Goal: Communication & Community: Answer question/provide support

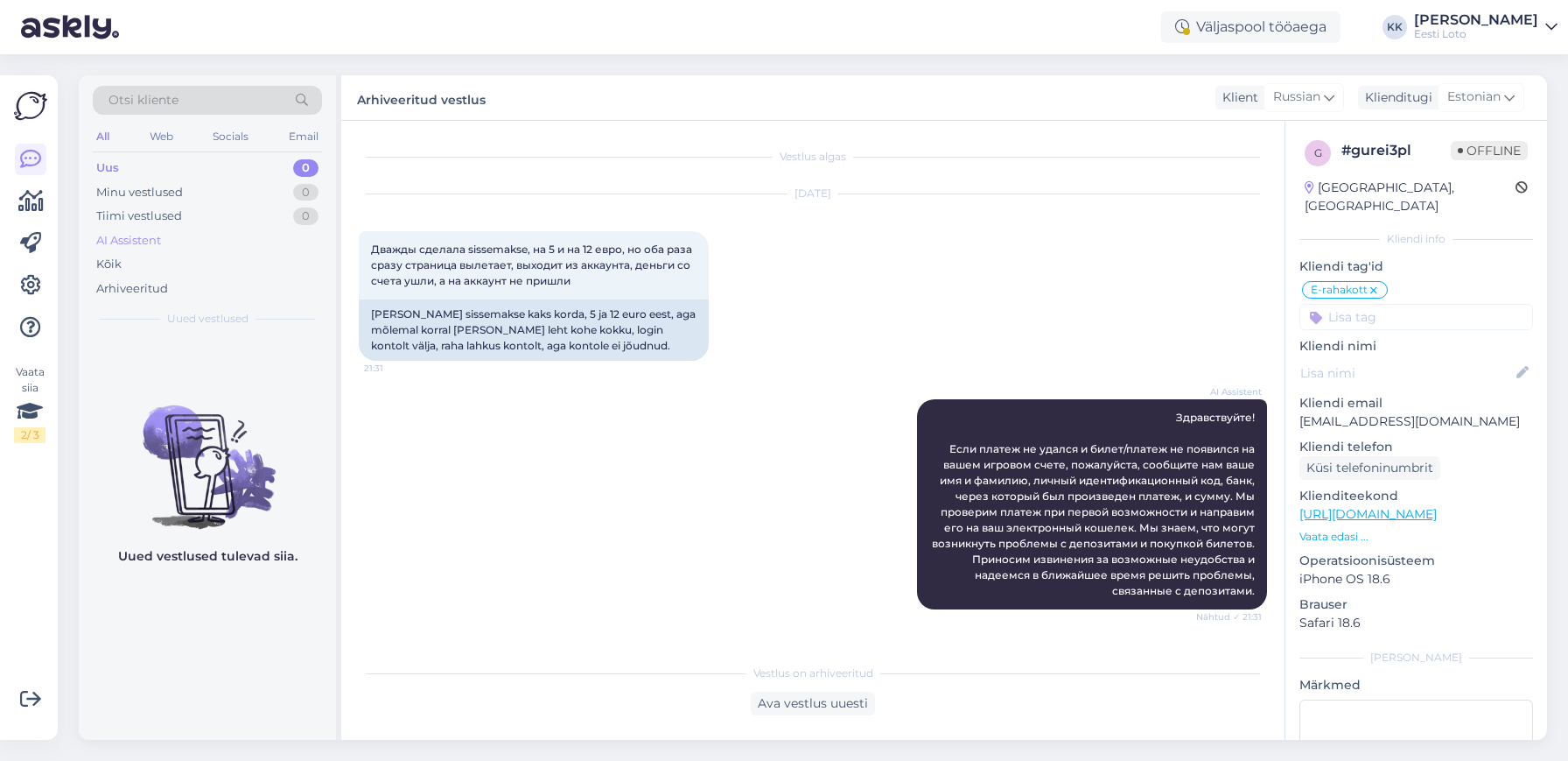
scroll to position [84, 0]
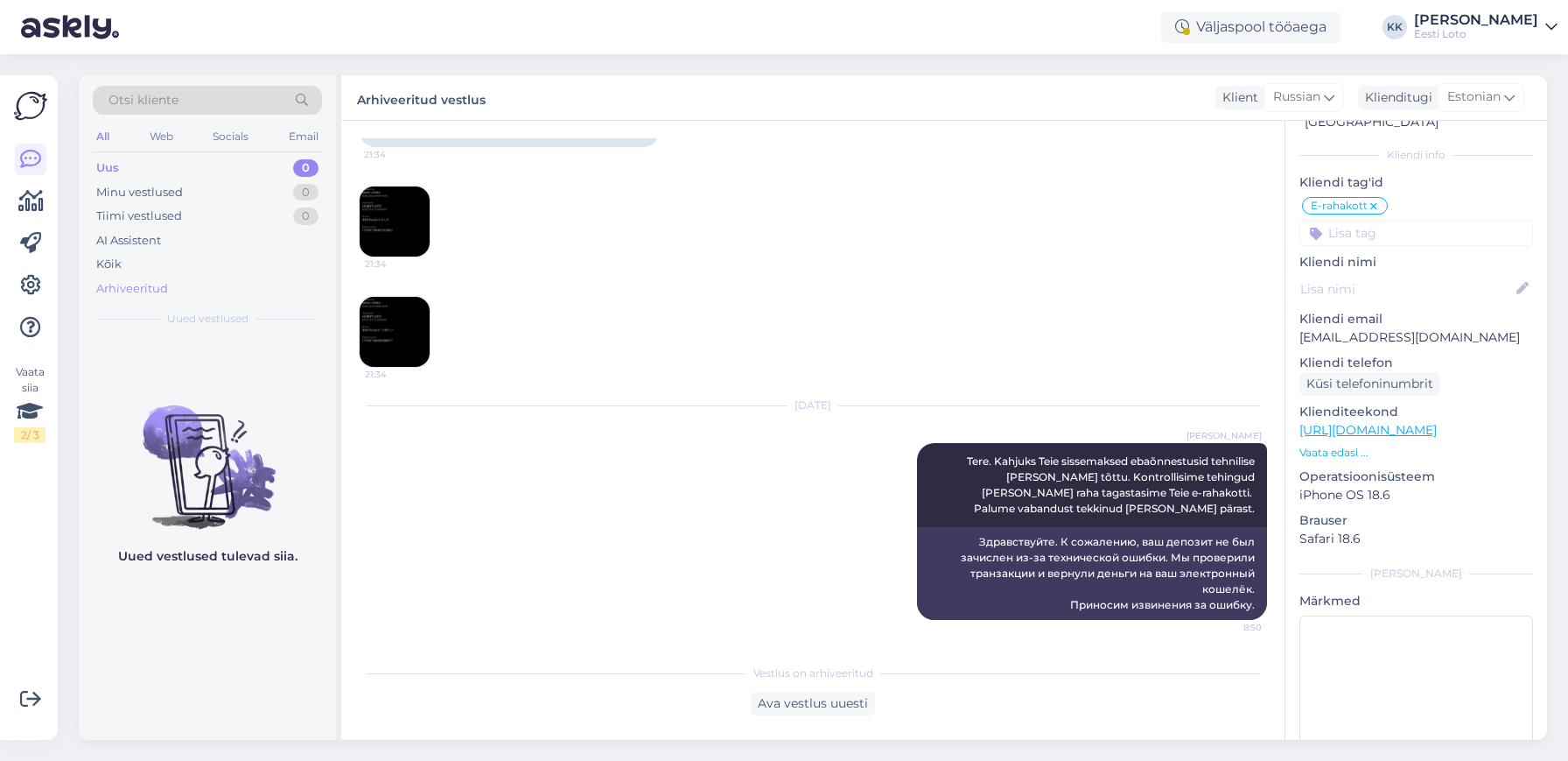
click at [158, 286] on div "Arhiveeritud" at bounding box center [131, 289] width 71 height 18
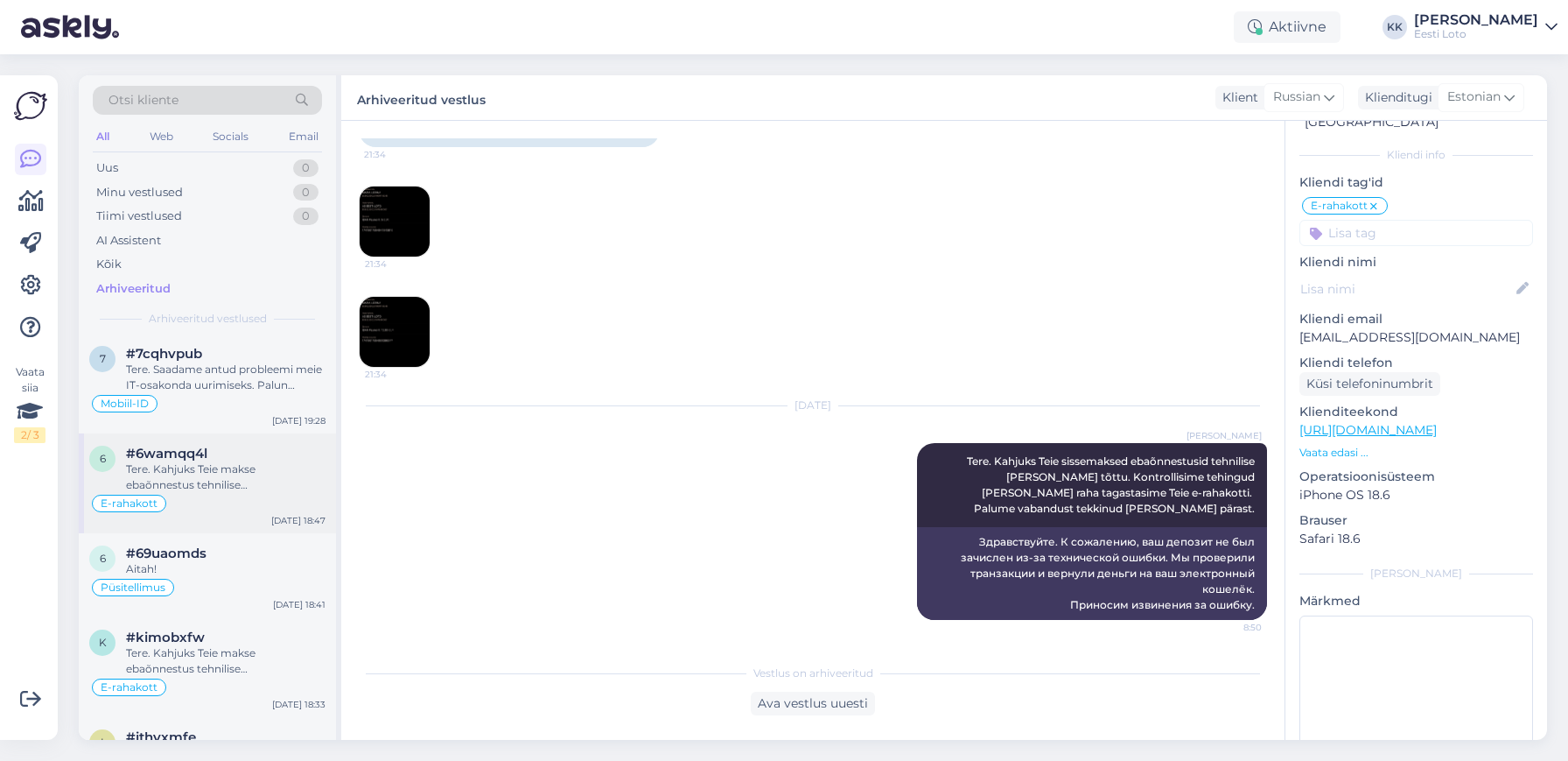
scroll to position [1846, 0]
click at [226, 379] on div "Tere. Saadame antud probleemi meie IT-osakonda uurimiseks. Palun teatage ka end…" at bounding box center [226, 379] width 200 height 31
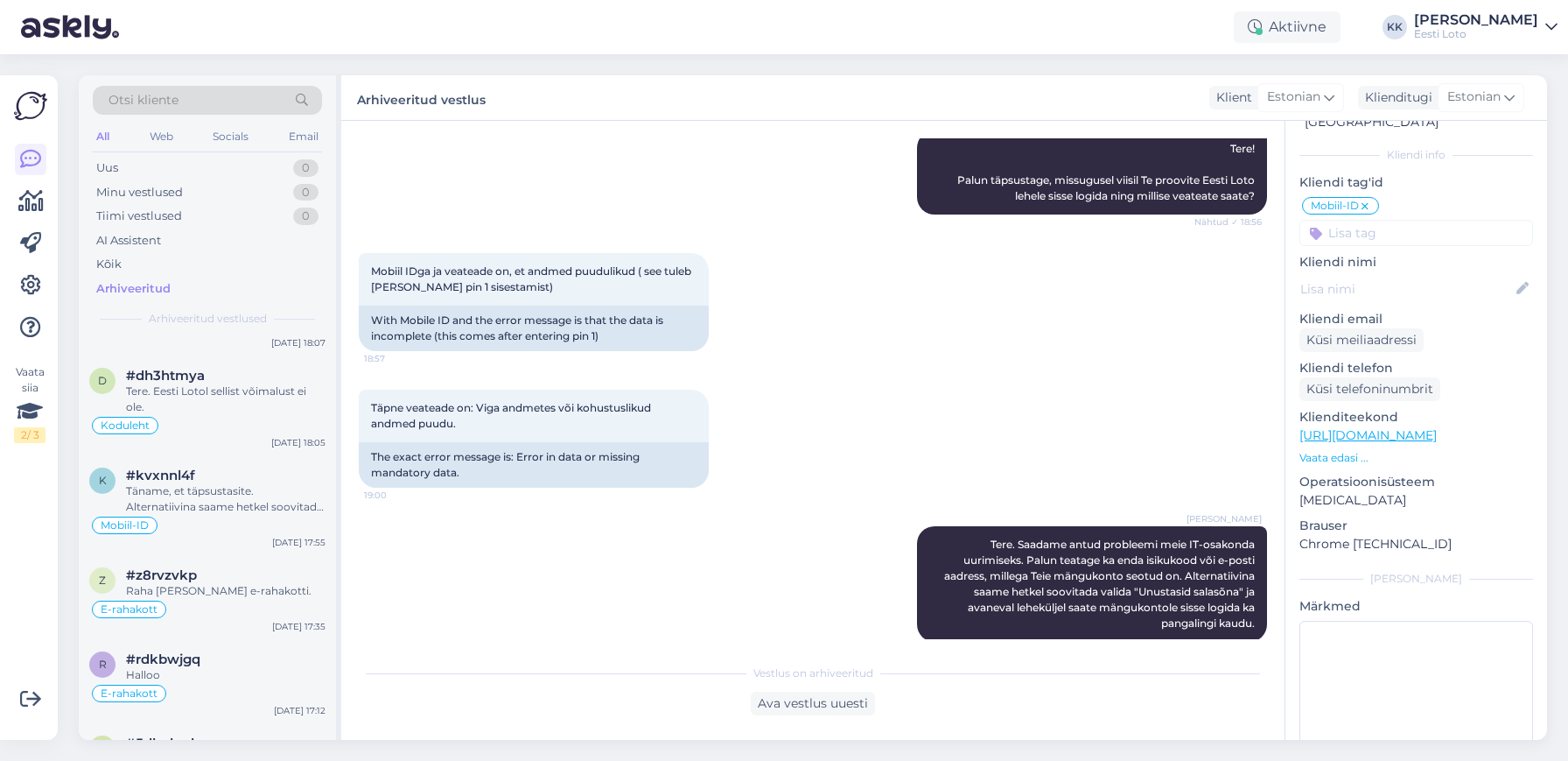
scroll to position [2717, 0]
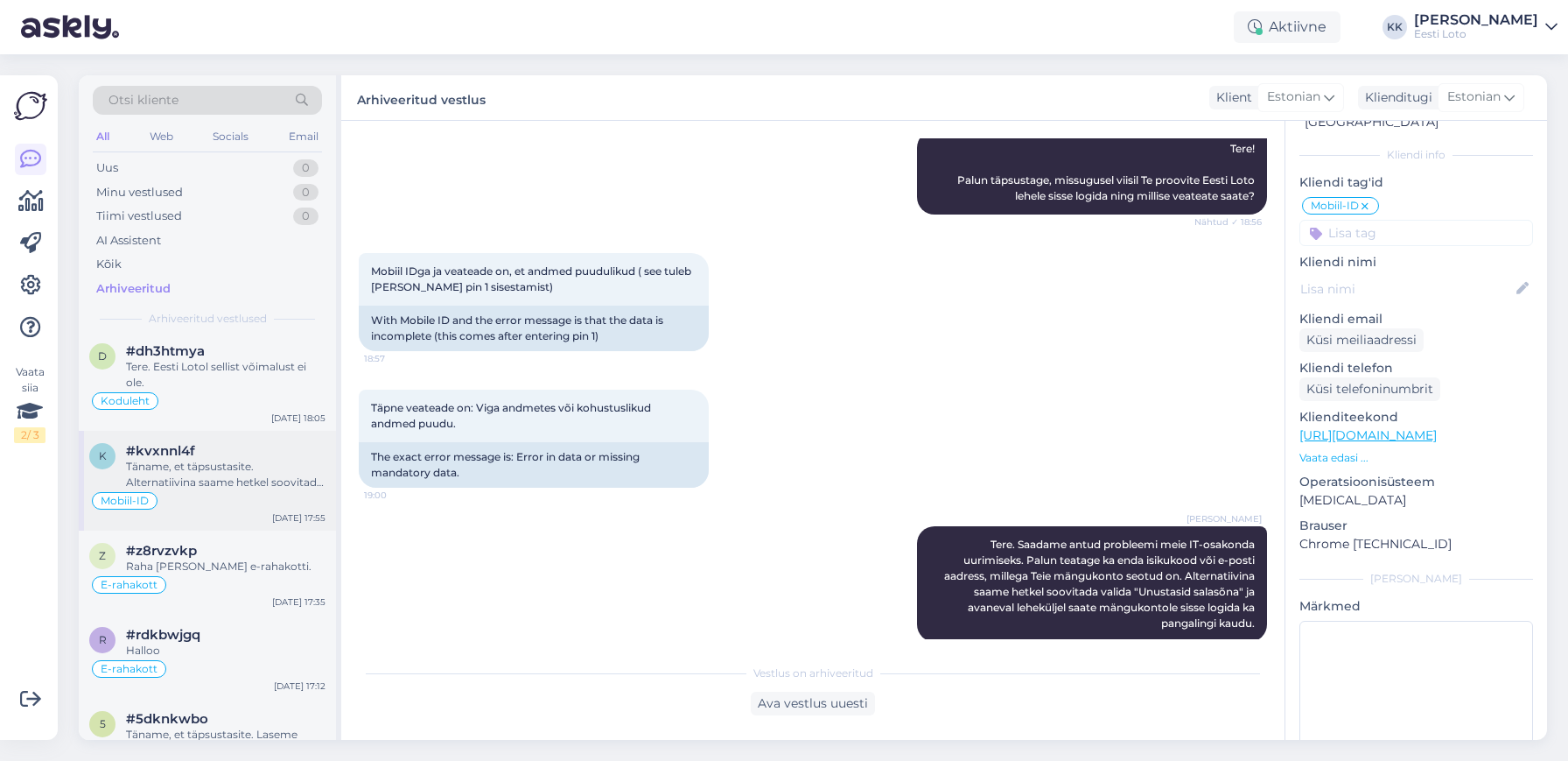
click at [225, 472] on div "Täname, et täpsustasite. Alternatiivina saame hetkel soovitada valida "Unustasi…" at bounding box center [226, 474] width 200 height 31
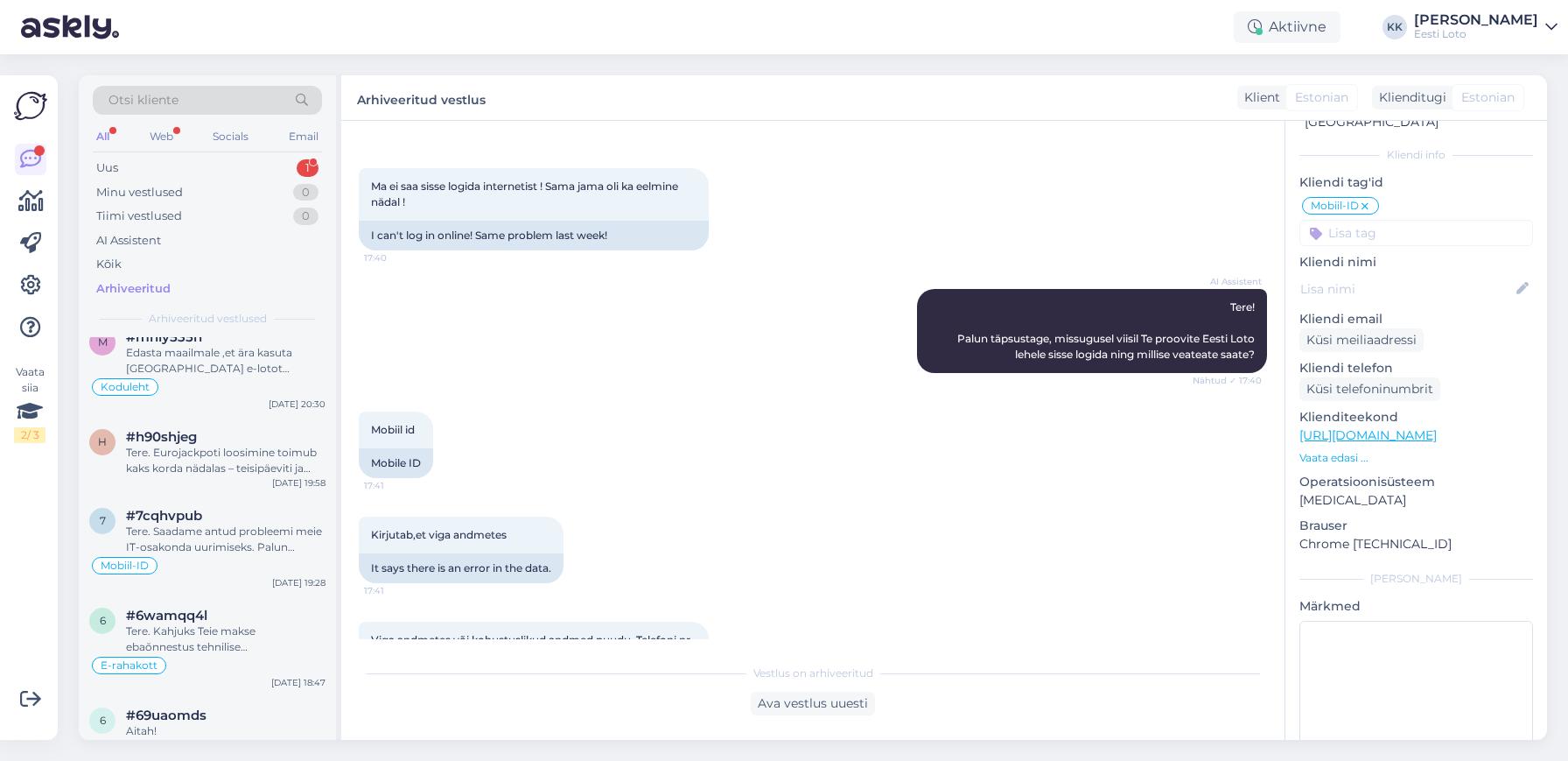
scroll to position [0, 0]
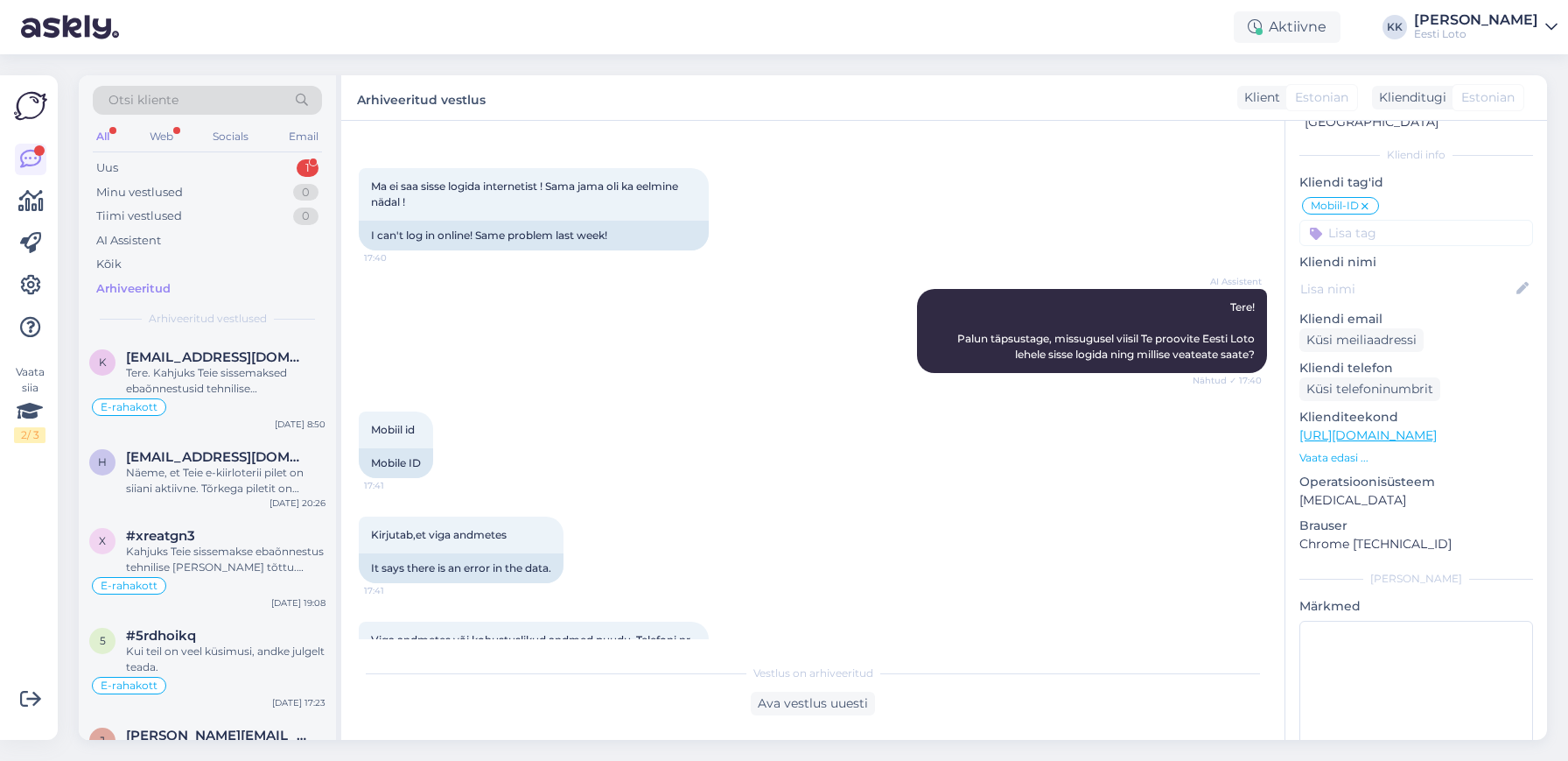
click at [228, 526] on div "k [EMAIL_ADDRESS][DOMAIN_NAME] Tere. Kahjuks Teie sissemaksed ebaõnnestusid teh…" at bounding box center [207, 538] width 257 height 403
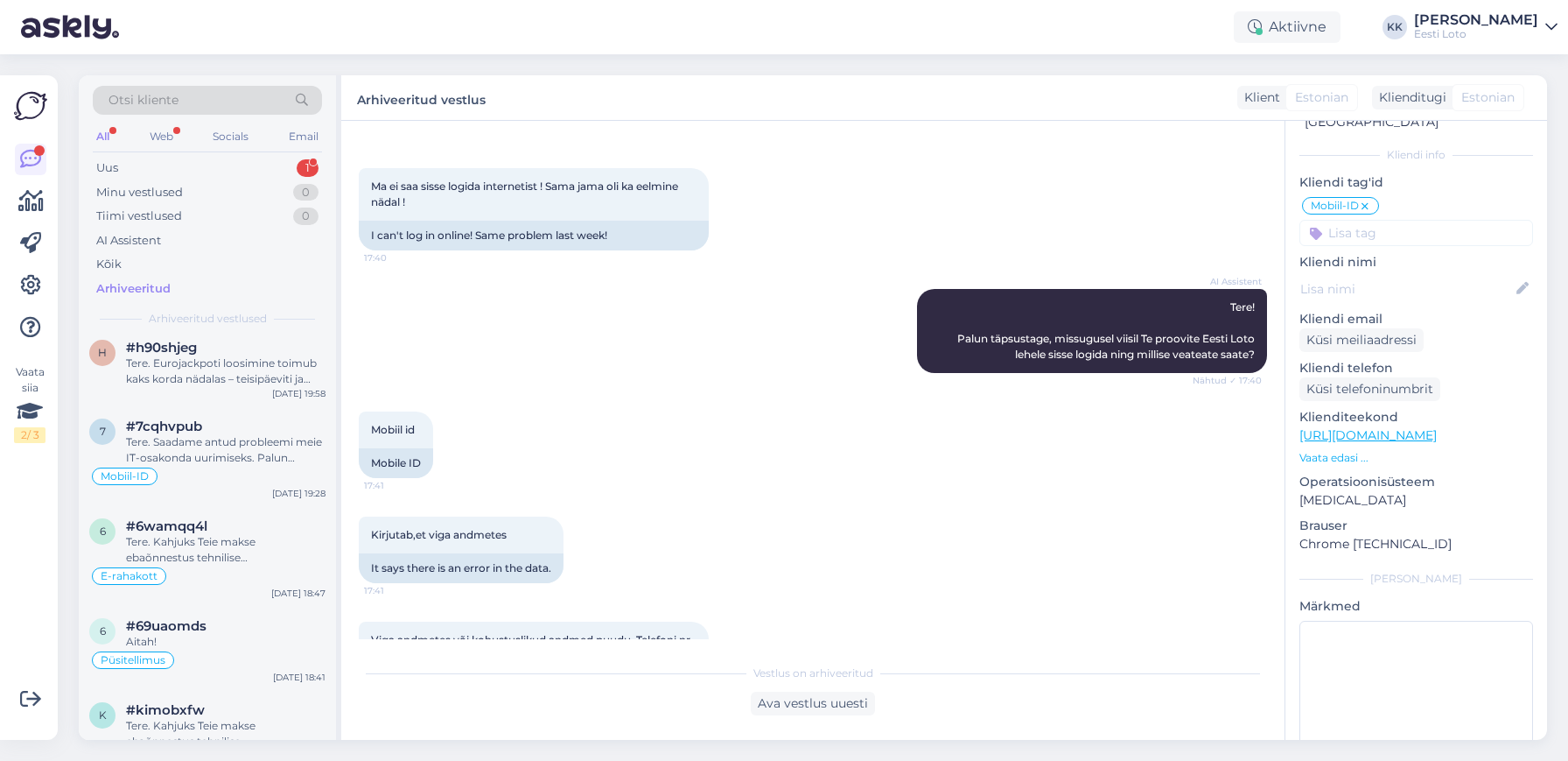
scroll to position [1774, 0]
click at [234, 467] on div "Tere. Saadame antud probleemi meie IT-osakonda uurimiseks. Palun teatage ka end…" at bounding box center [226, 452] width 200 height 31
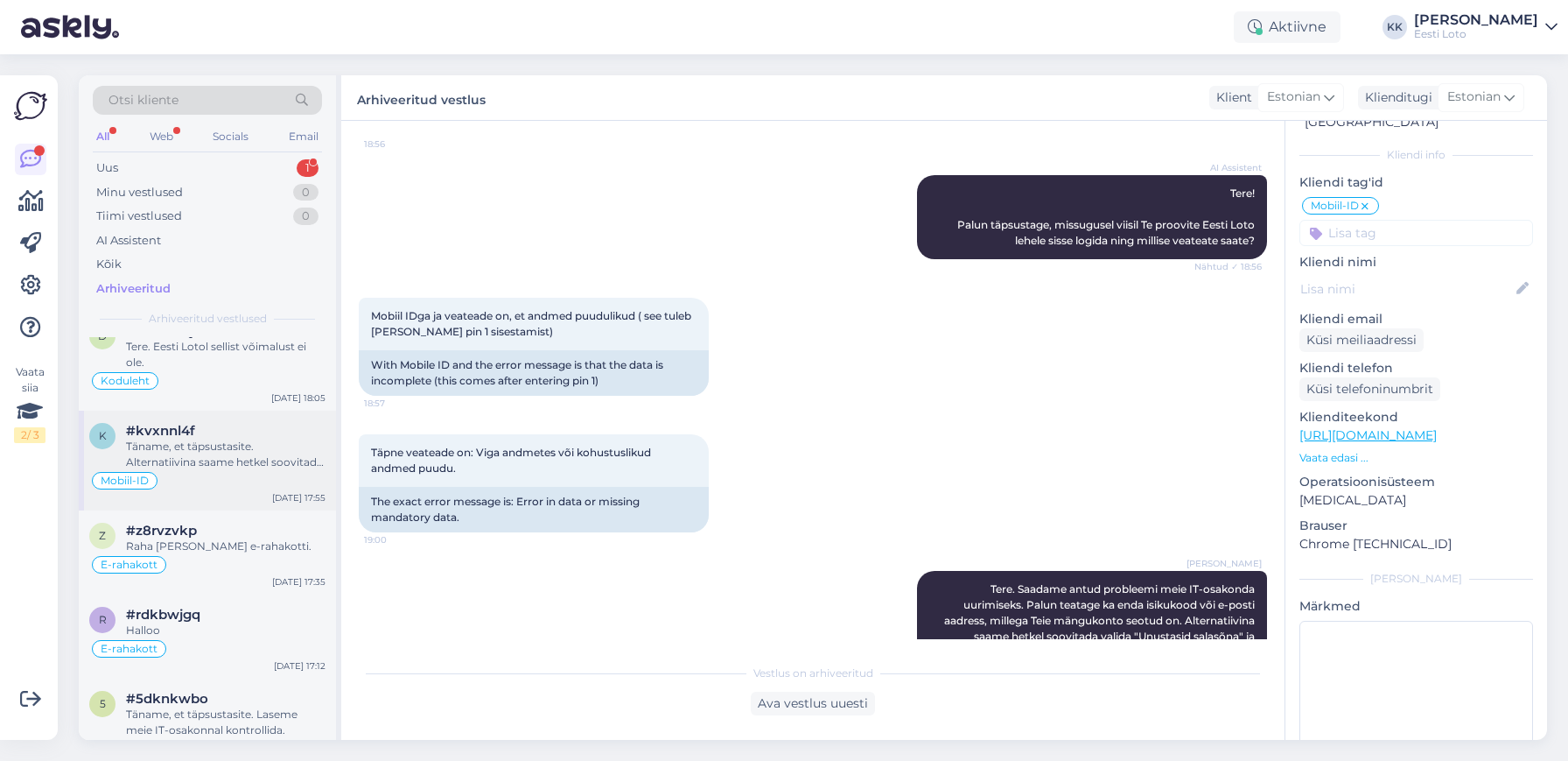
scroll to position [2681, 0]
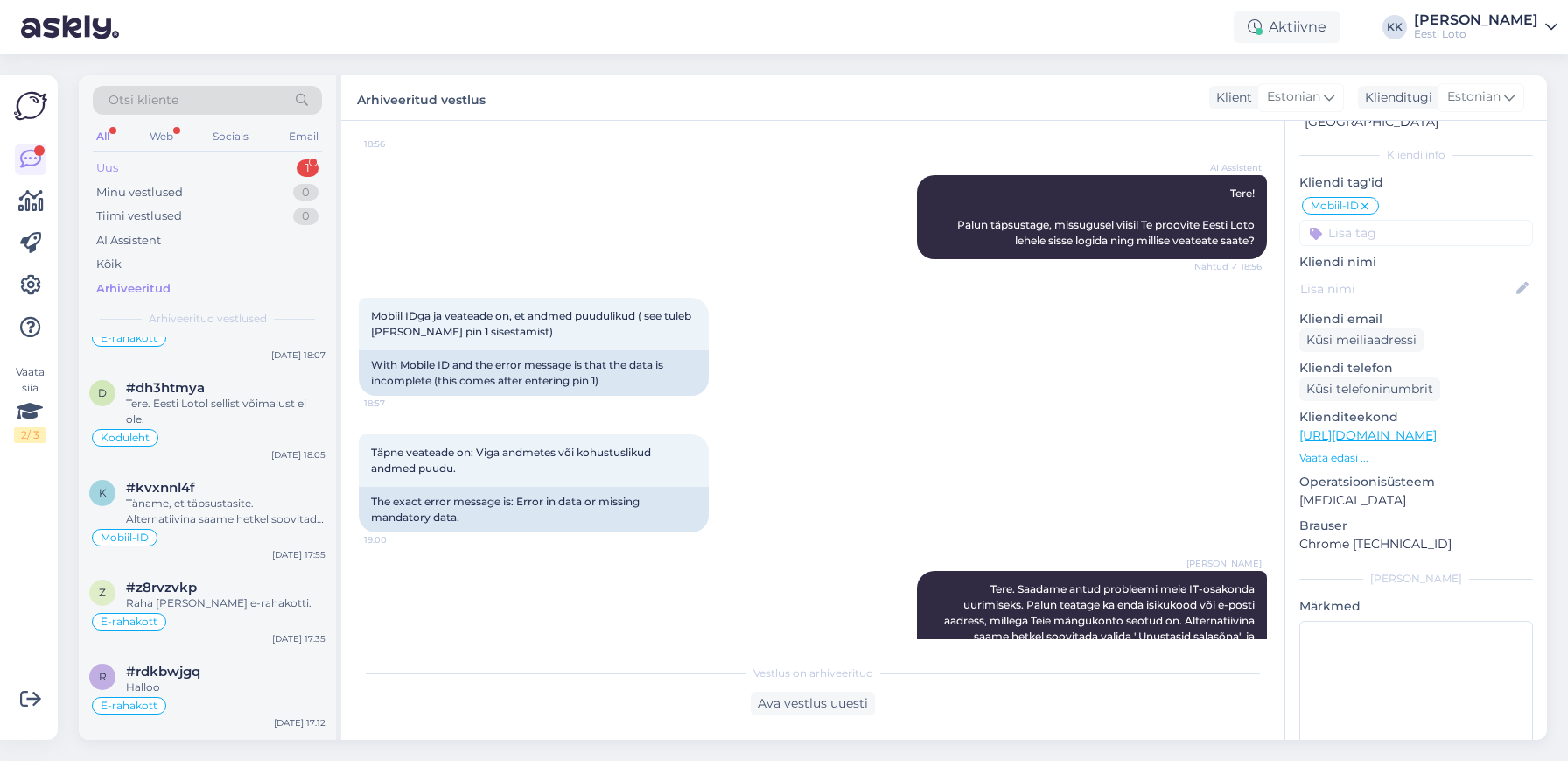
click at [154, 163] on div "Uus 1" at bounding box center [208, 167] width 229 height 24
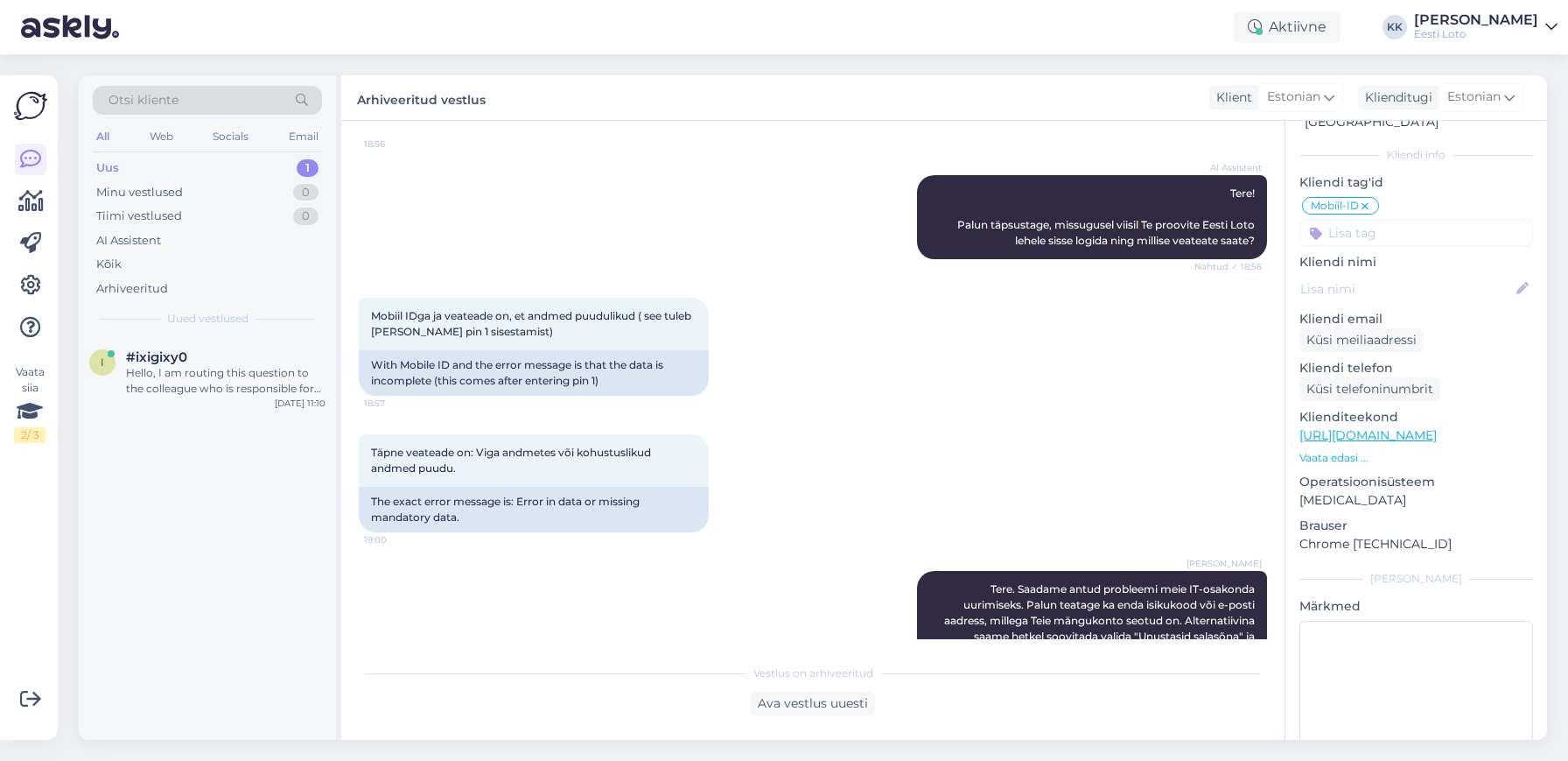
scroll to position [0, 0]
click at [228, 364] on div "#ixigixy0" at bounding box center [226, 357] width 200 height 16
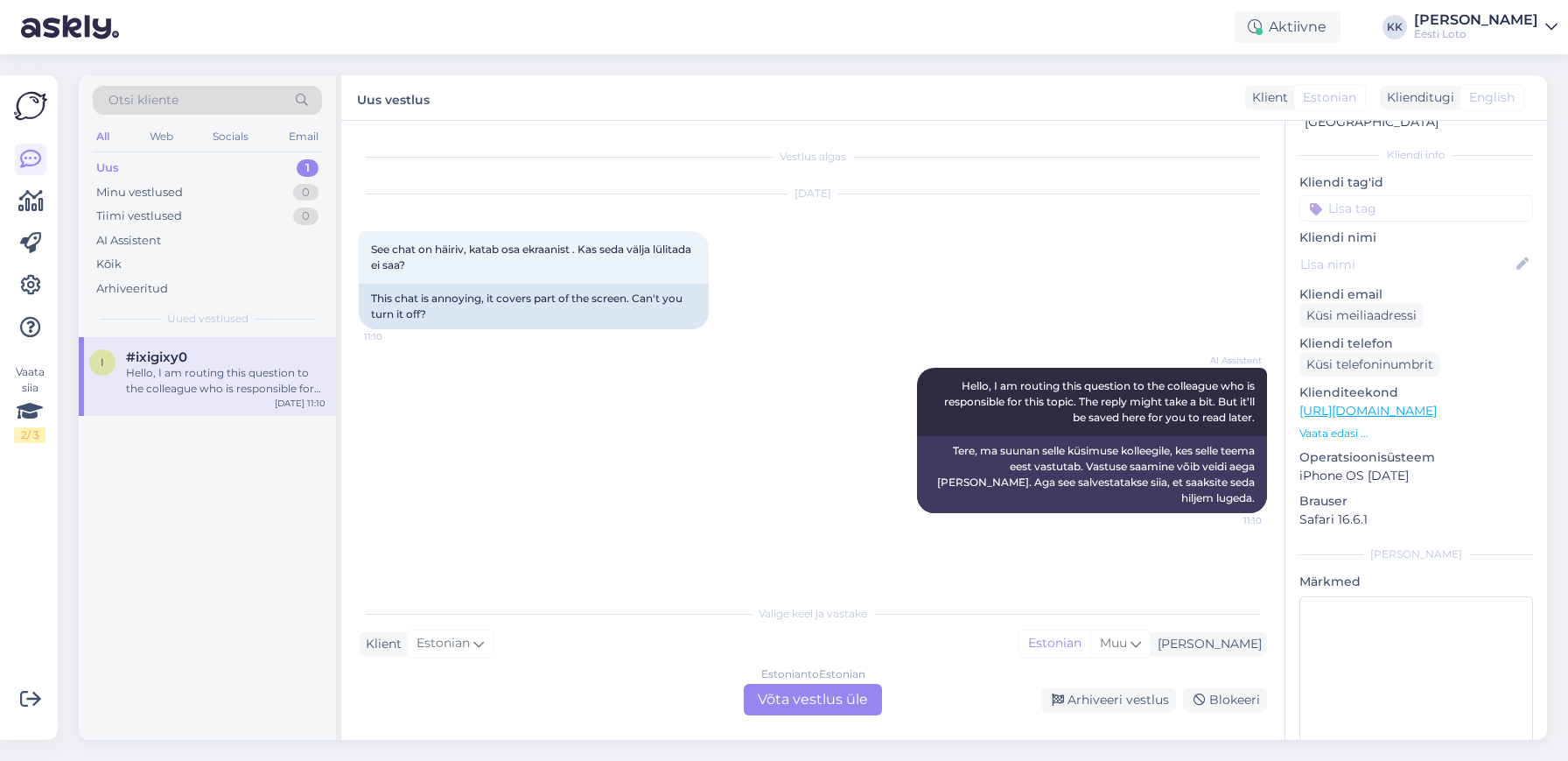
click at [1433, 195] on input at bounding box center [1416, 208] width 234 height 26
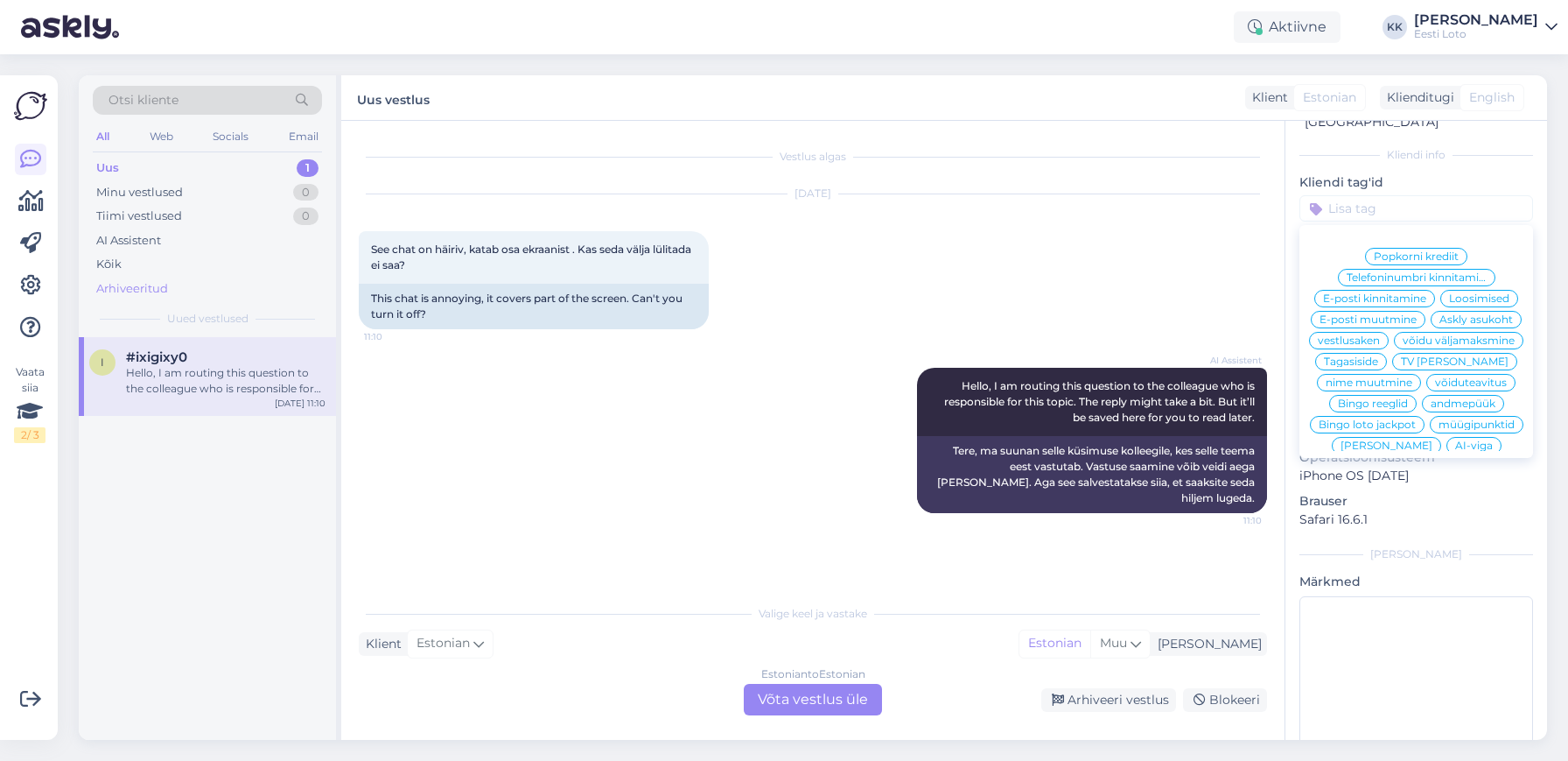
click at [172, 288] on div "Arhiveeritud" at bounding box center [208, 289] width 229 height 24
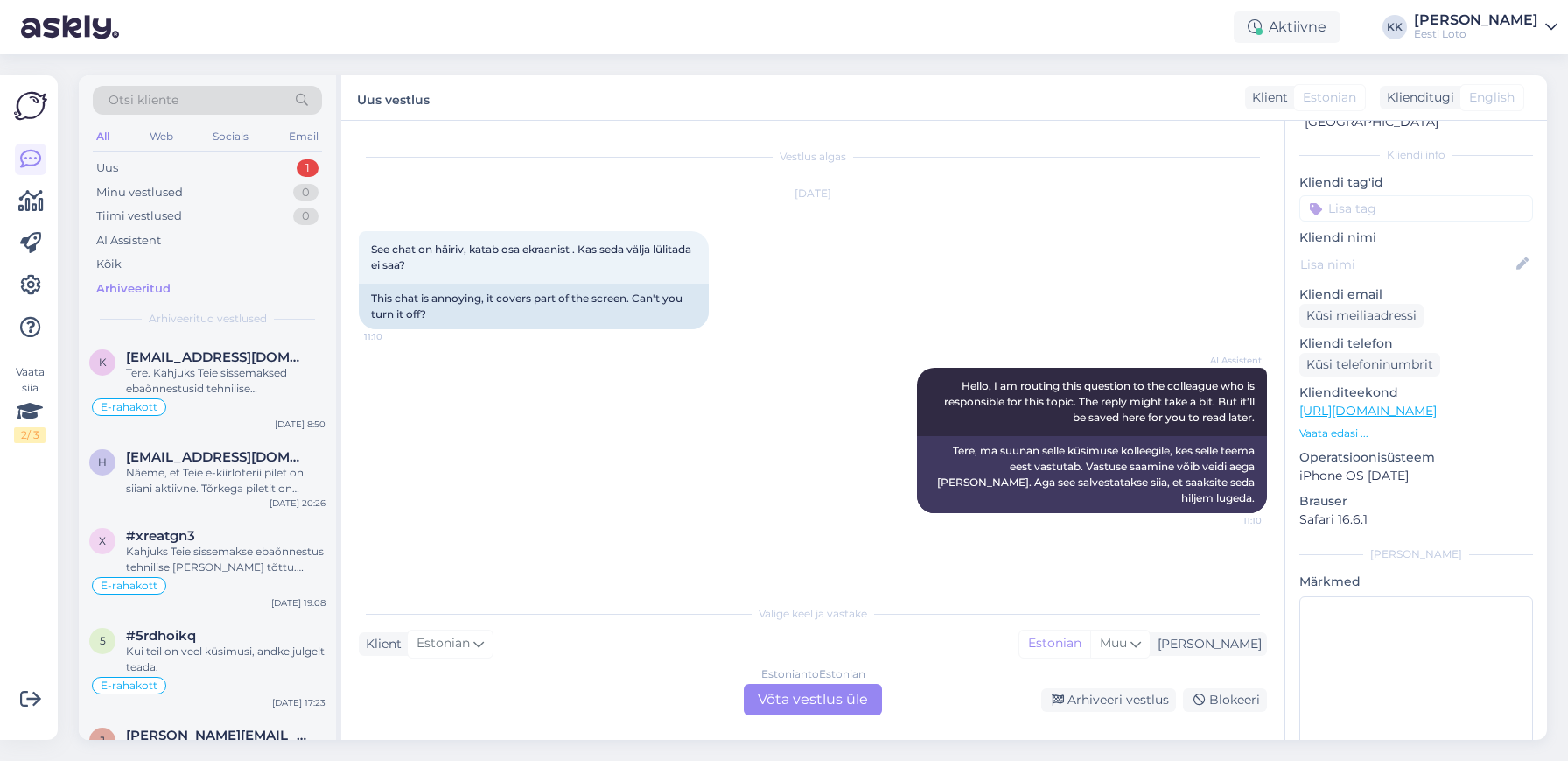
click at [237, 101] on div "Otsi kliente" at bounding box center [208, 101] width 229 height 29
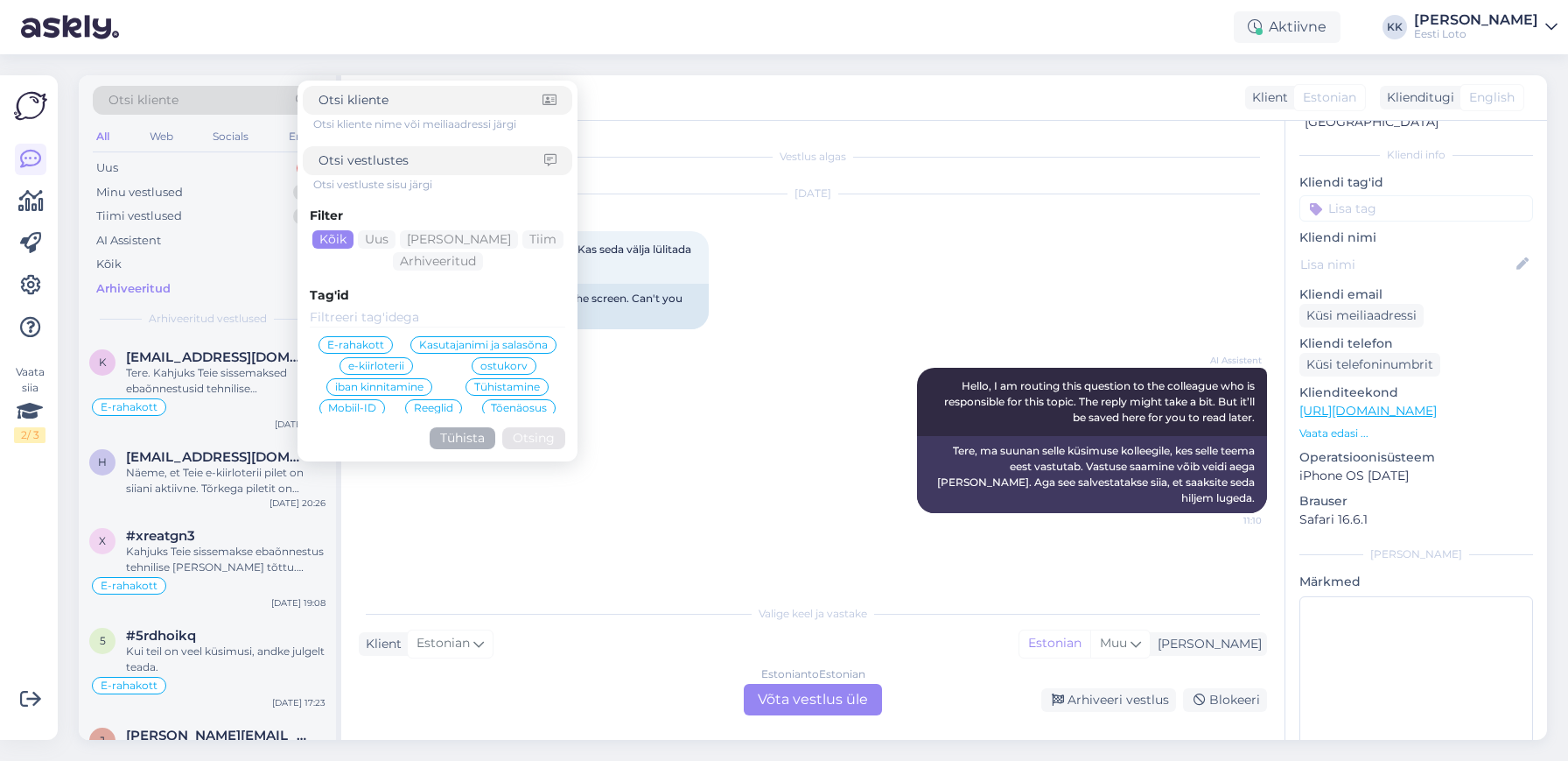
click at [408, 155] on input at bounding box center [431, 161] width 226 height 19
click at [395, 409] on span "Askly asukoht" at bounding box center [367, 414] width 73 height 11
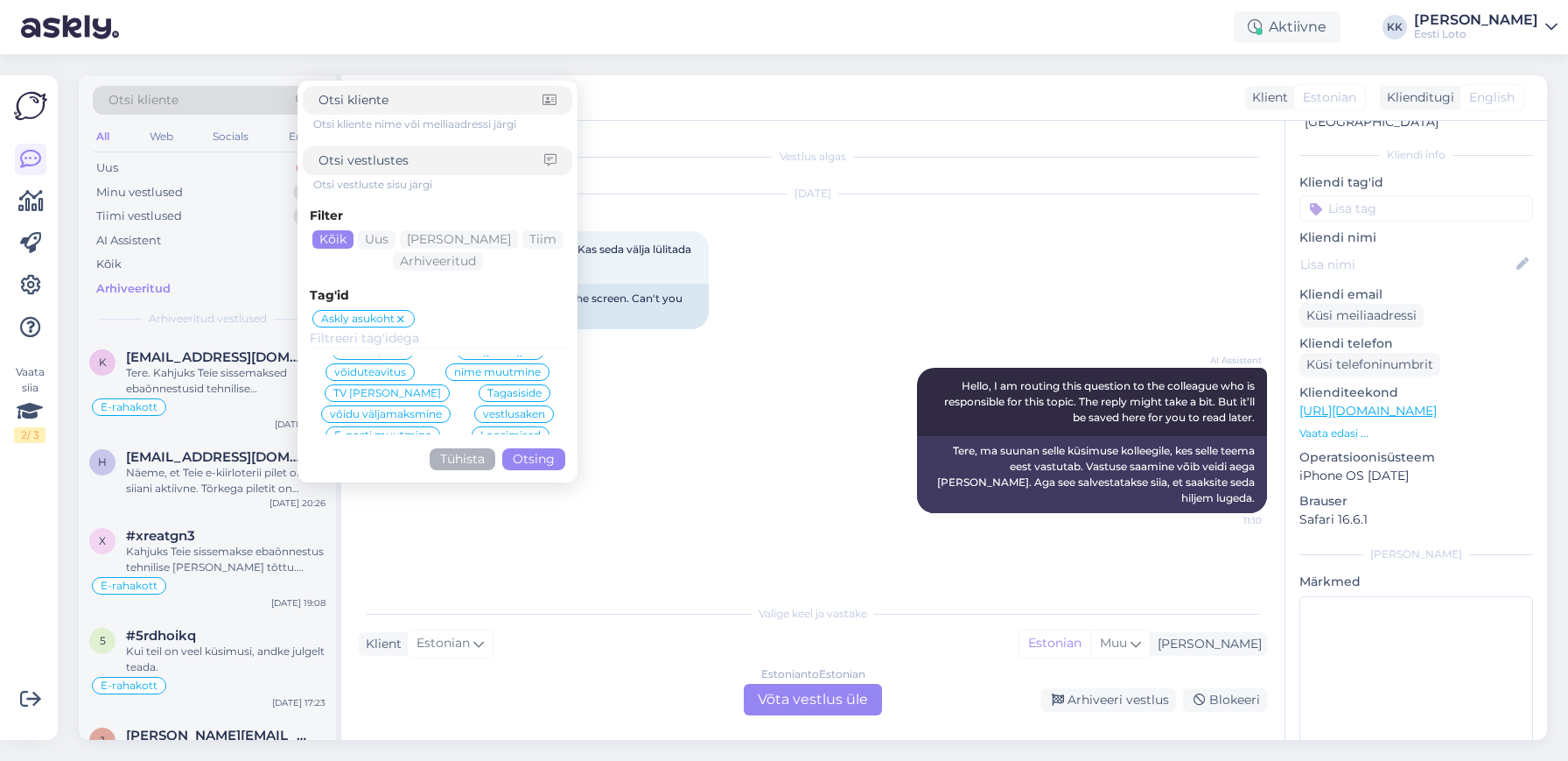
click at [547, 460] on button "Otsing" at bounding box center [533, 459] width 63 height 22
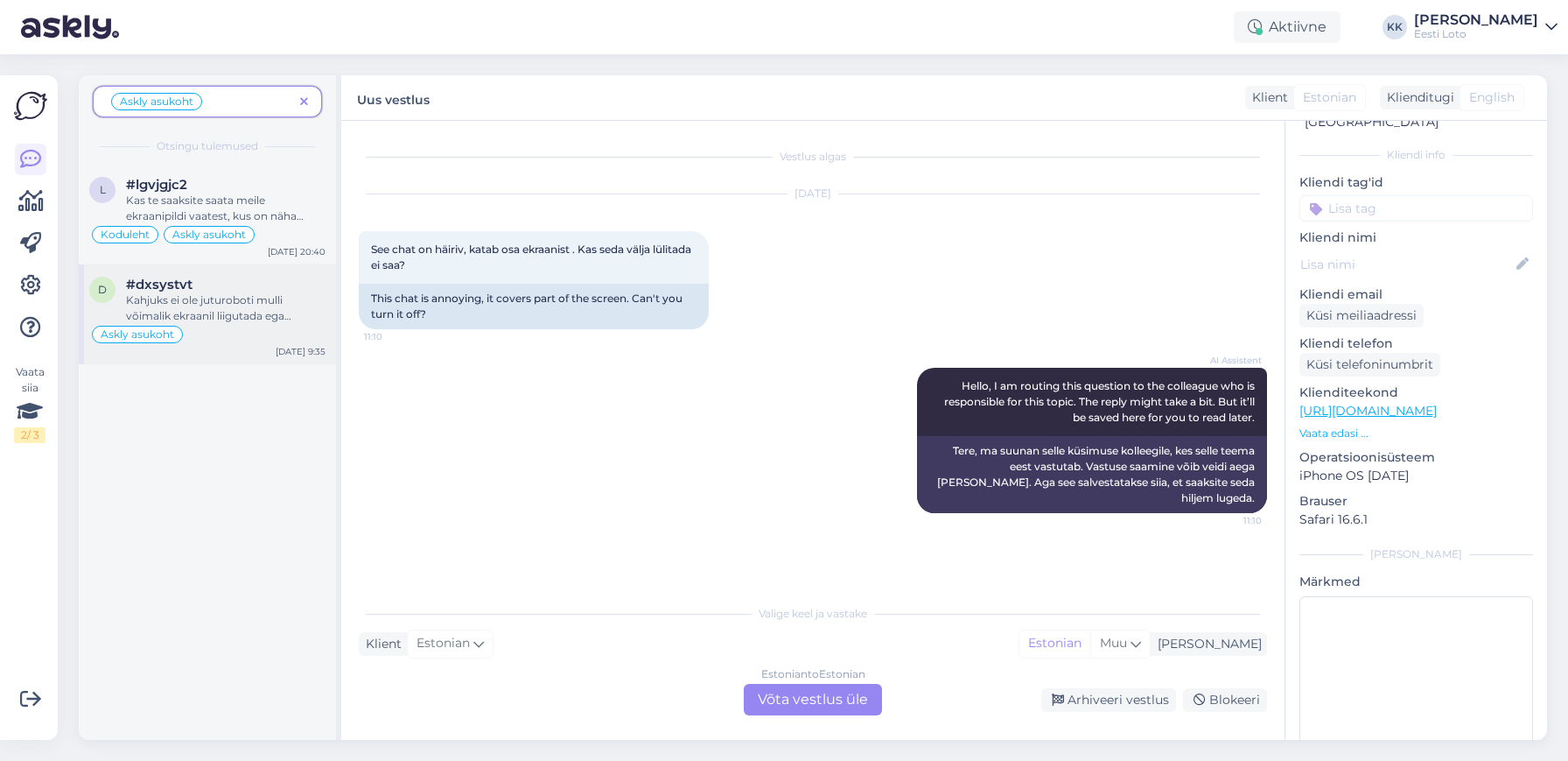
click at [181, 298] on div "Kahjuks ei ole juturoboti mulli võimalik ekraanil liigutada ega täielikult eema…" at bounding box center [226, 309] width 200 height 31
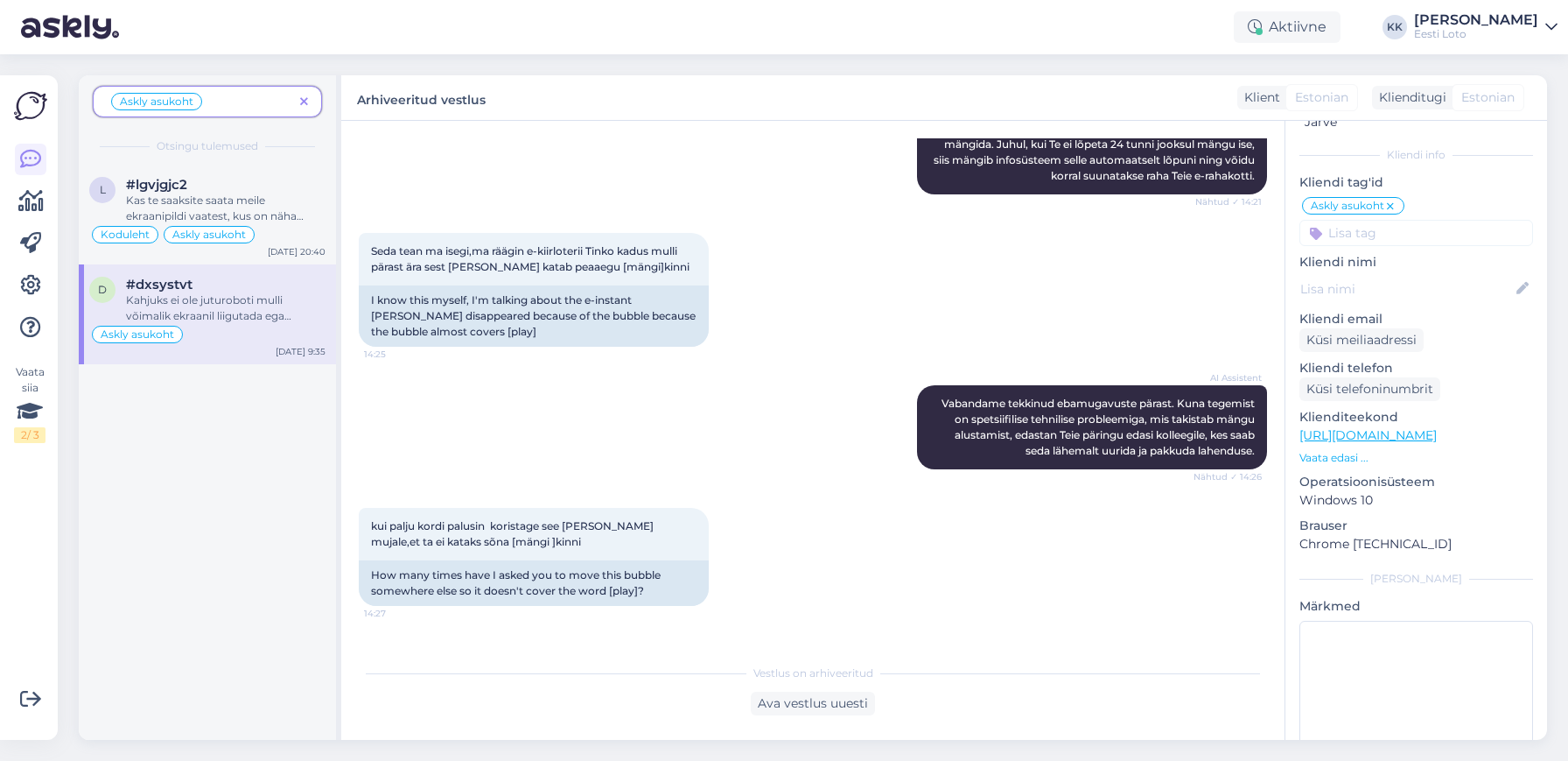
scroll to position [371, 0]
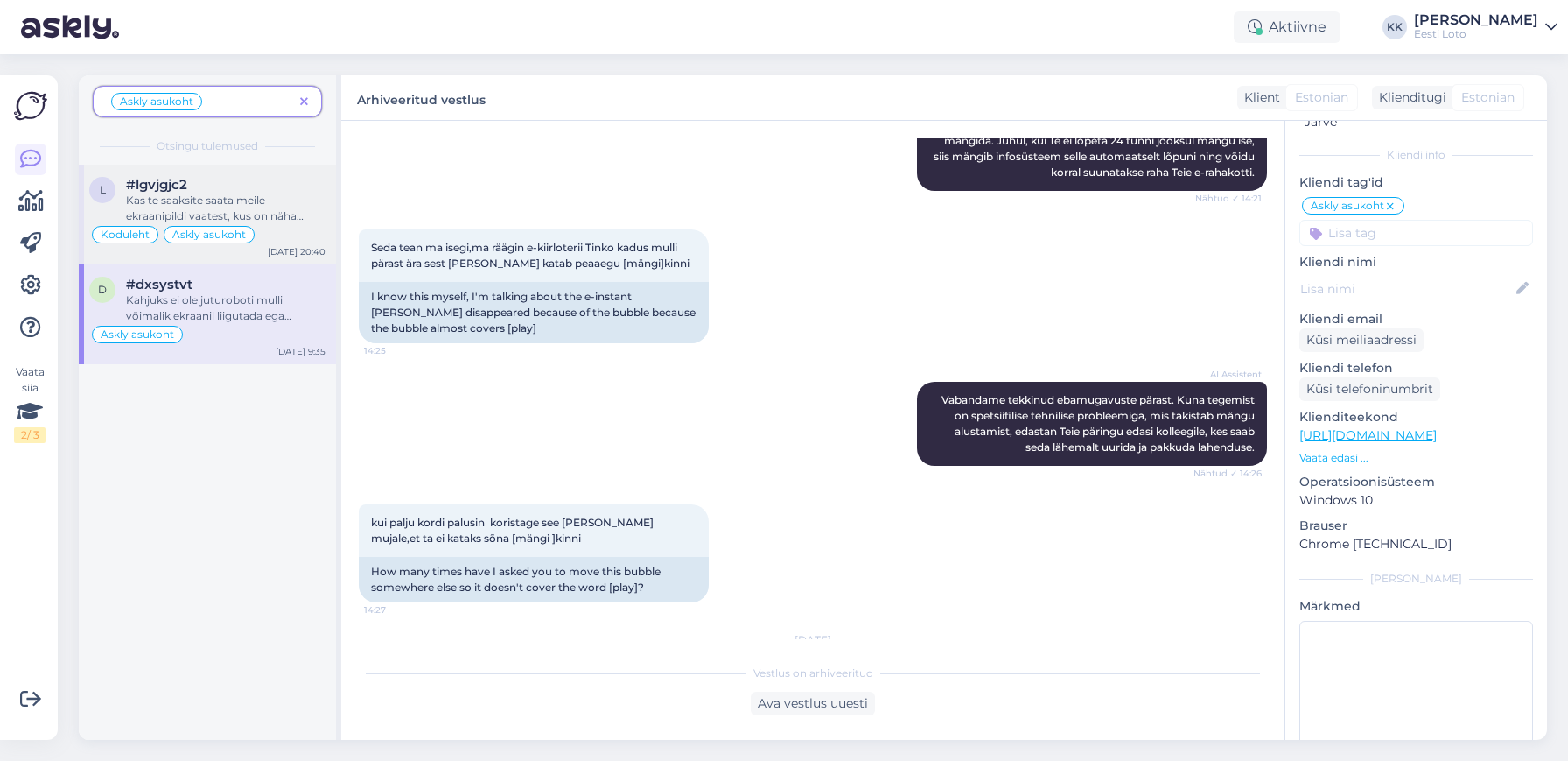
click at [290, 211] on div "Kas te saaksite saata meile ekraanipildi vaatest, kus on näha kuidas jutumulli …" at bounding box center [226, 209] width 200 height 31
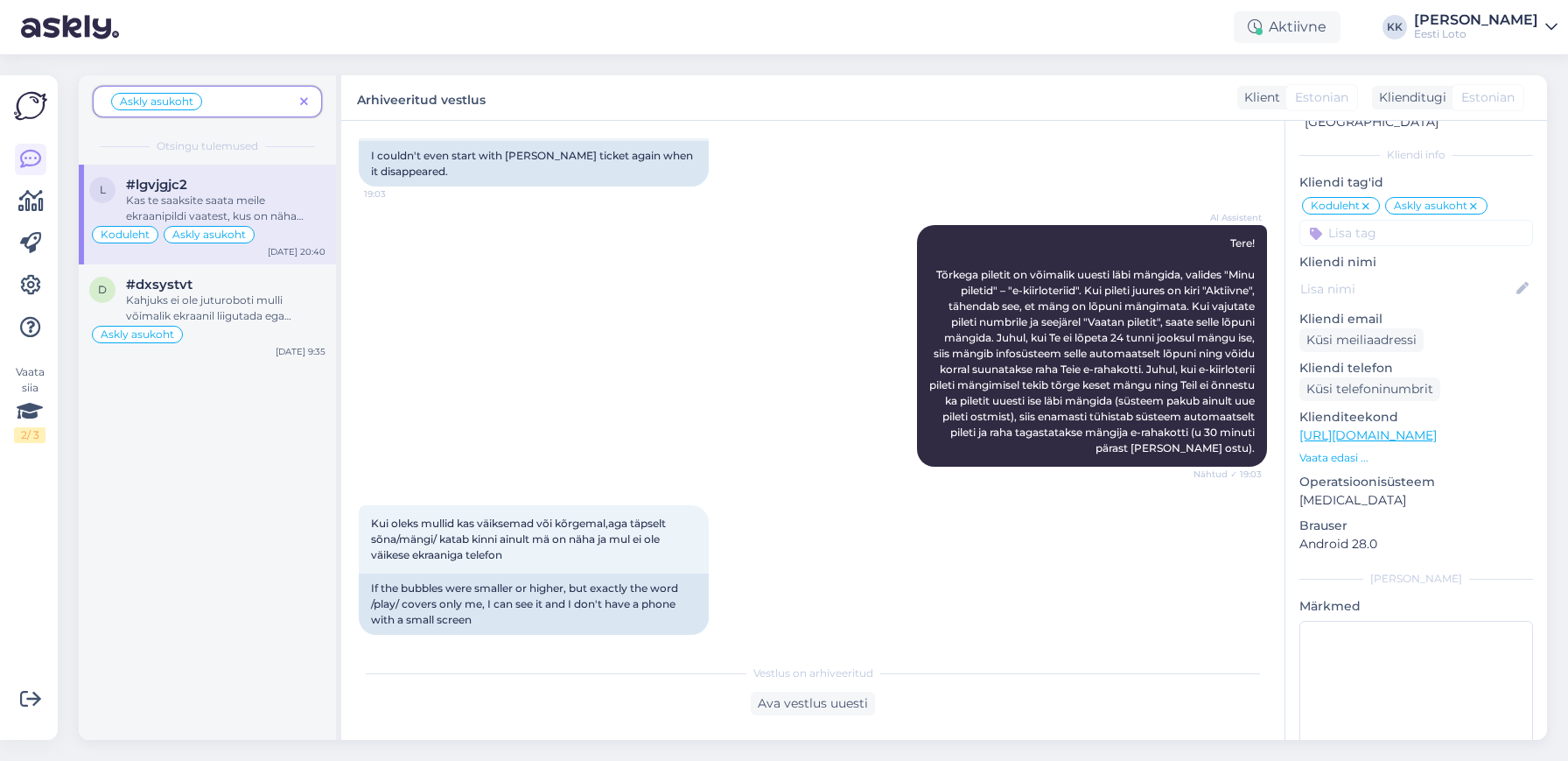
scroll to position [3220, 0]
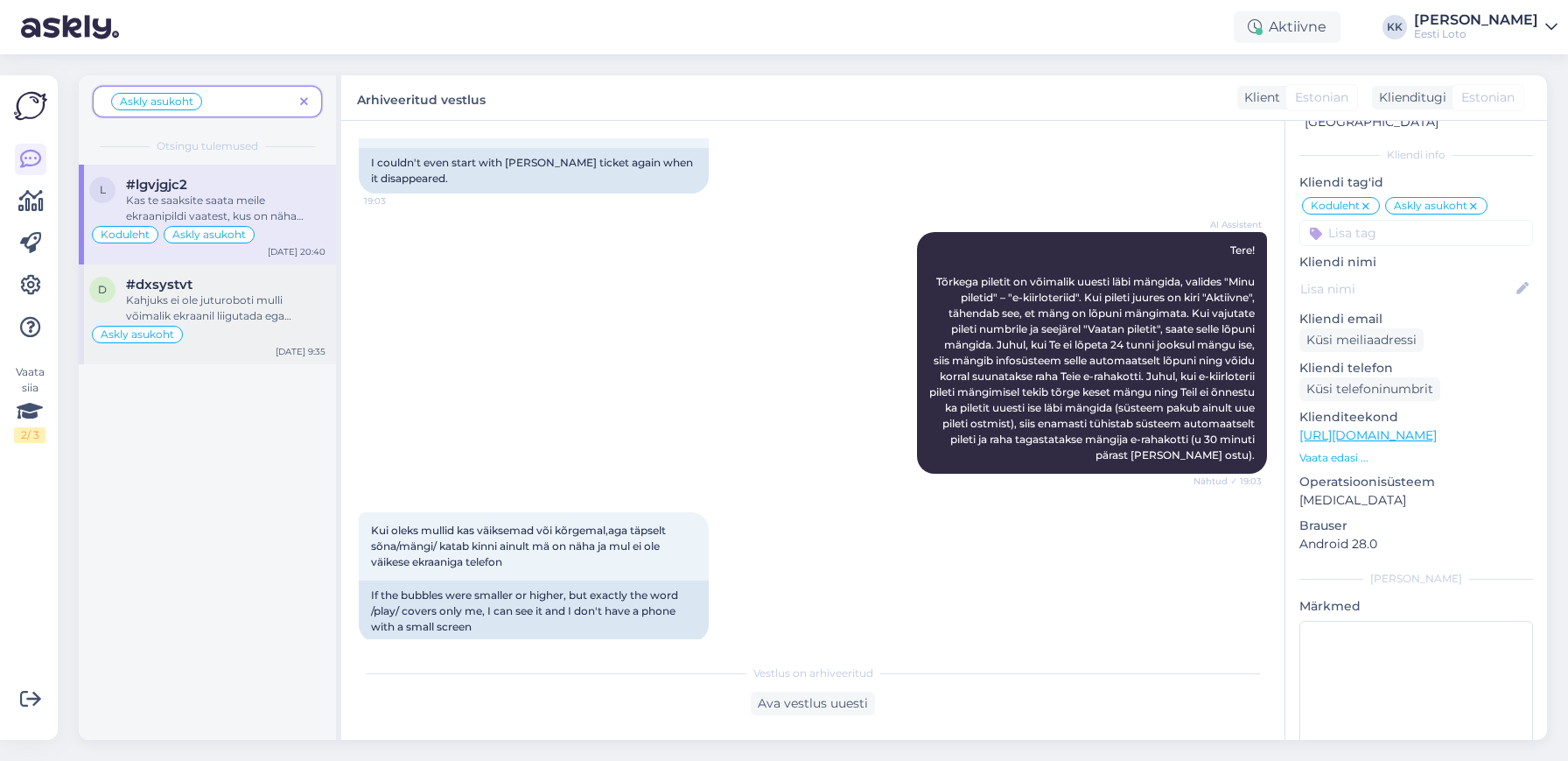
click at [227, 314] on div "Kahjuks ei ole juturoboti mulli võimalik ekraanil liigutada ega täielikult eema…" at bounding box center [226, 309] width 200 height 31
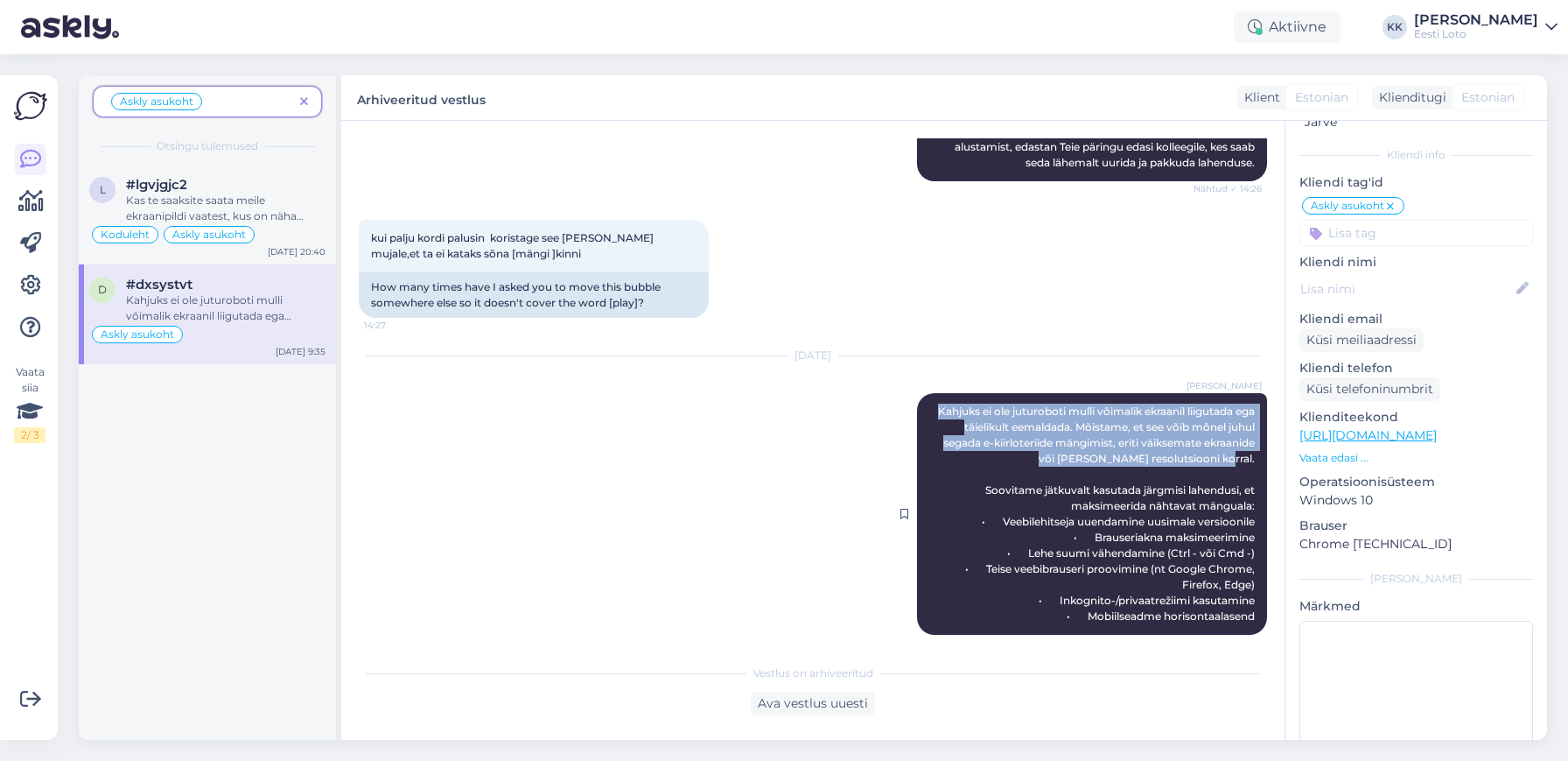
drag, startPoint x: 930, startPoint y: 397, endPoint x: 1245, endPoint y: 452, distance: 319.8
click at [1245, 452] on div "[PERSON_NAME] ei ole juturoboti mulli võimalik ekraanil liigutada ega täielikul…" at bounding box center [1092, 513] width 350 height 242
copy span "Kahjuks ei ole juturoboti mulli võimalik ekraanil liigutada ega täielikult eema…"
click at [311, 101] on span at bounding box center [304, 102] width 22 height 19
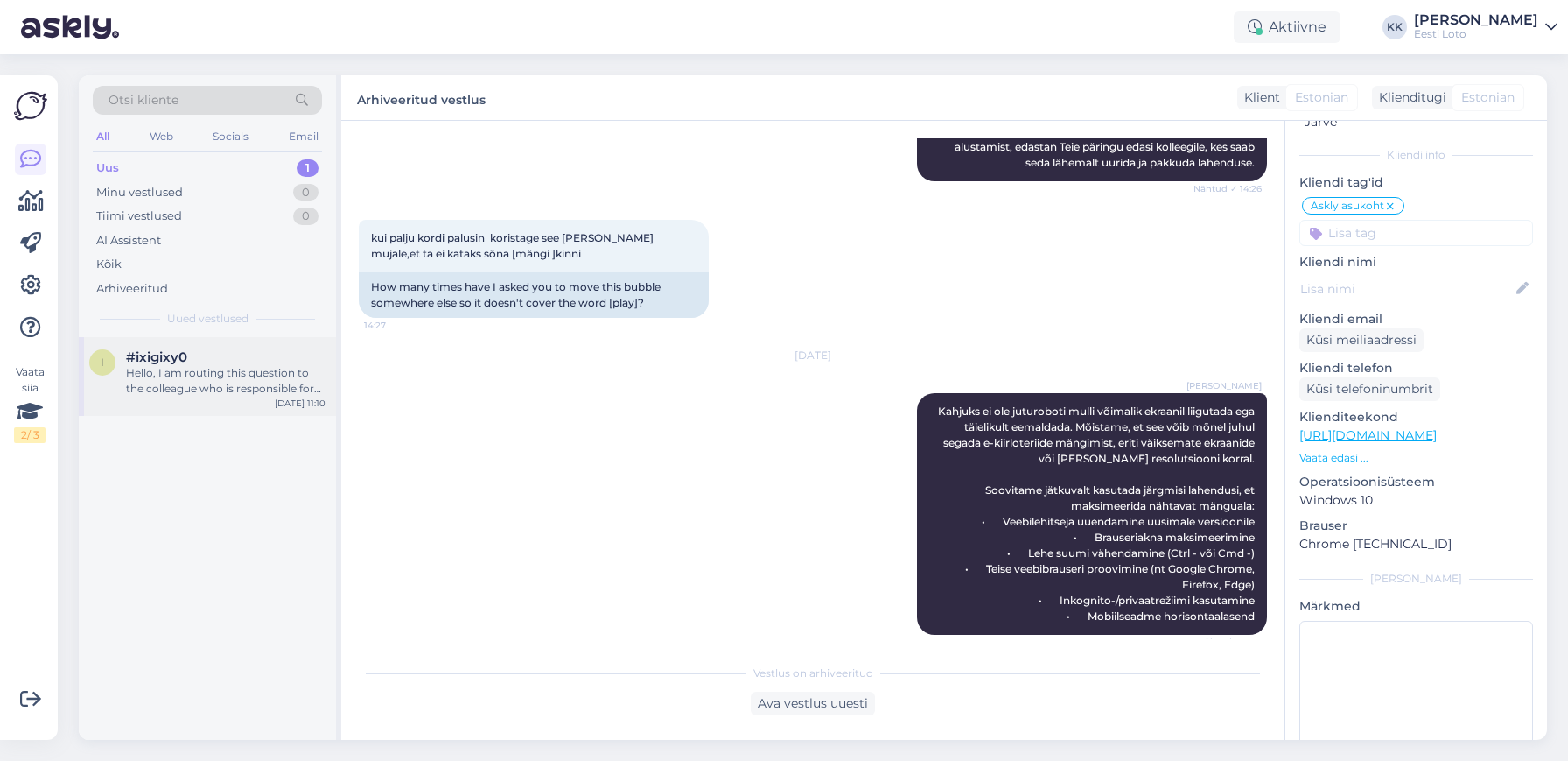
click at [215, 375] on div "Hello, I am routing this question to the colleague who is responsible for this …" at bounding box center [226, 381] width 200 height 31
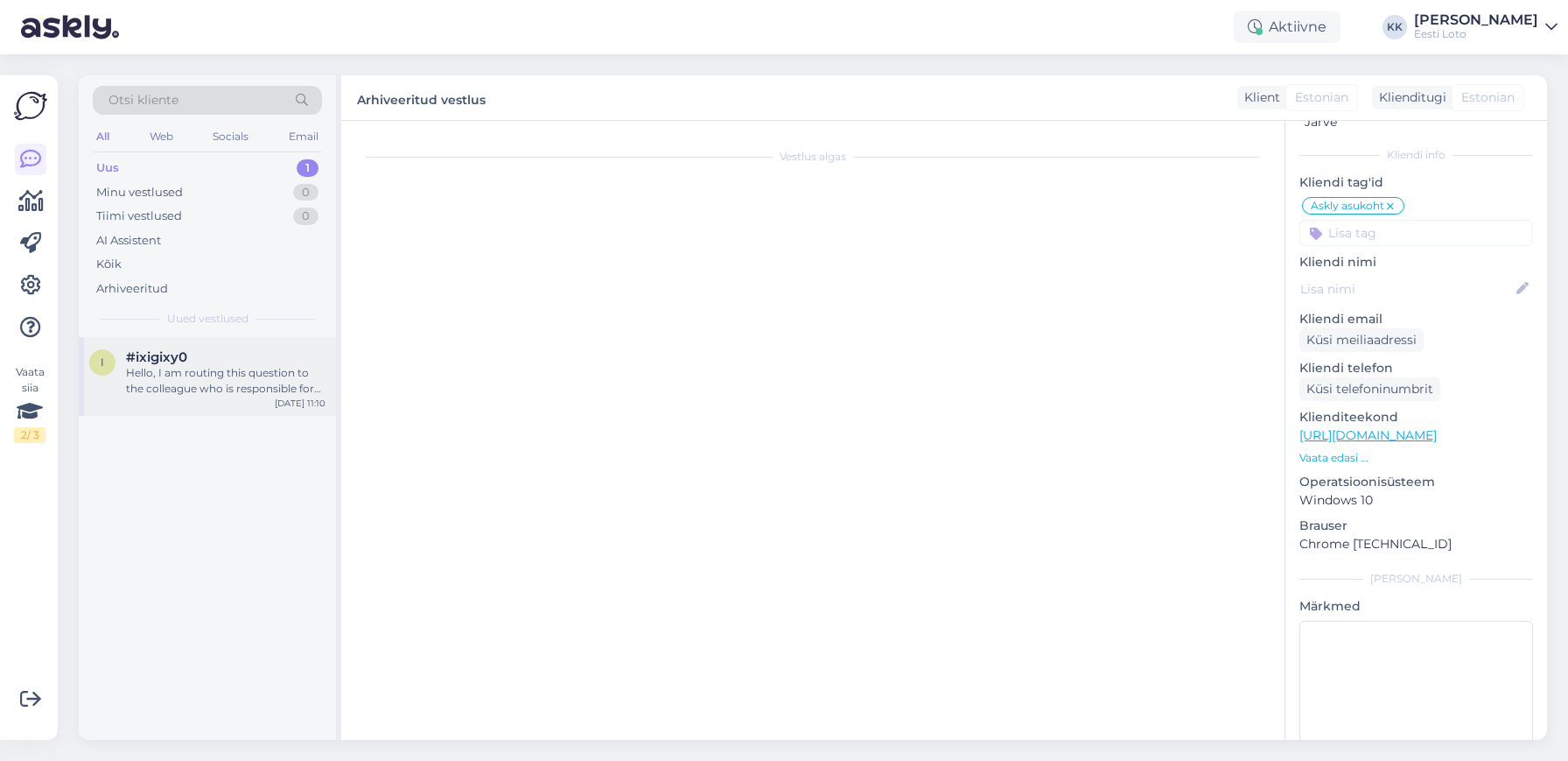
scroll to position [0, 0]
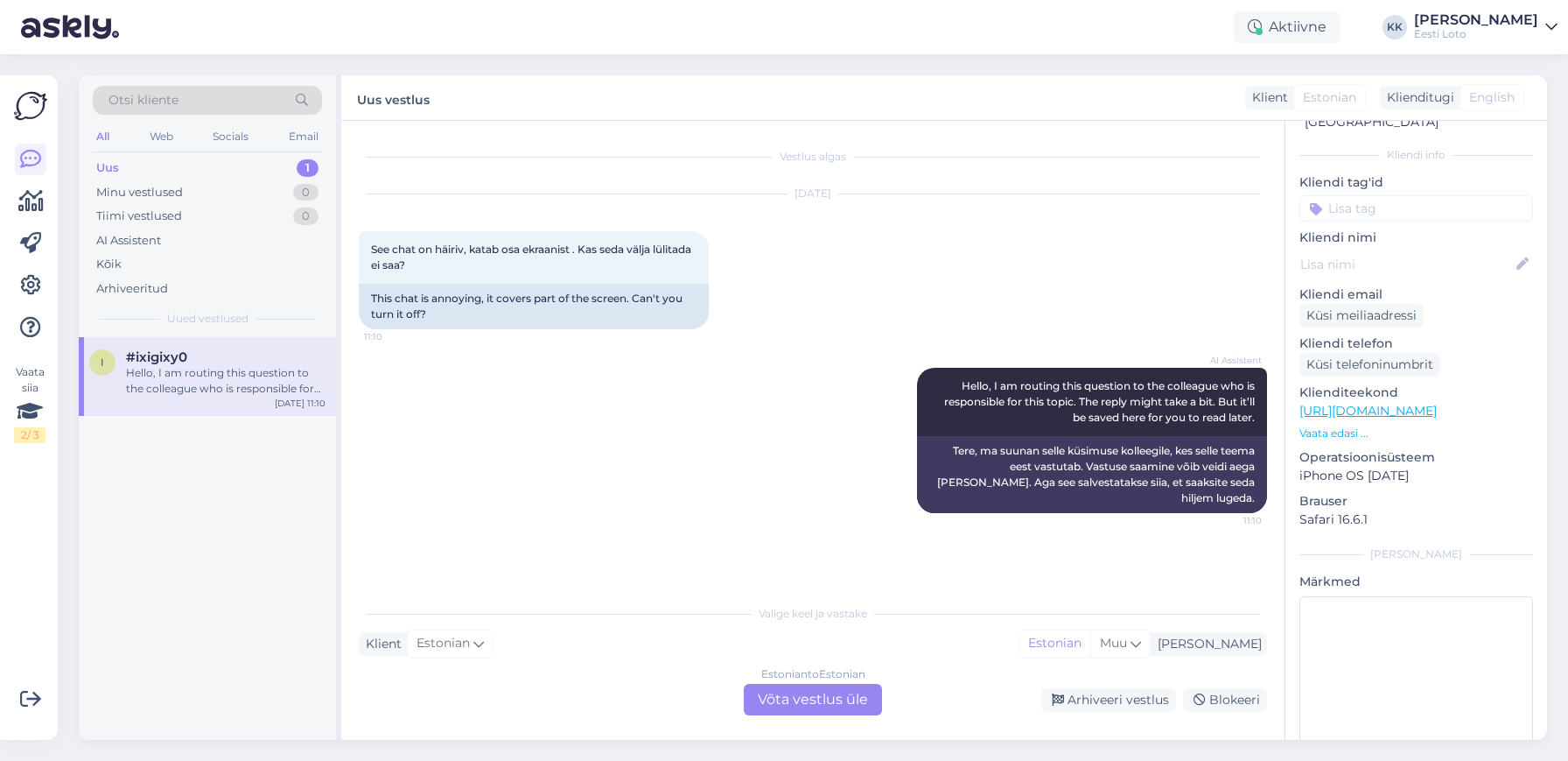
click at [823, 698] on div "Estonian to Estonian Võta vestlus üle" at bounding box center [812, 699] width 138 height 31
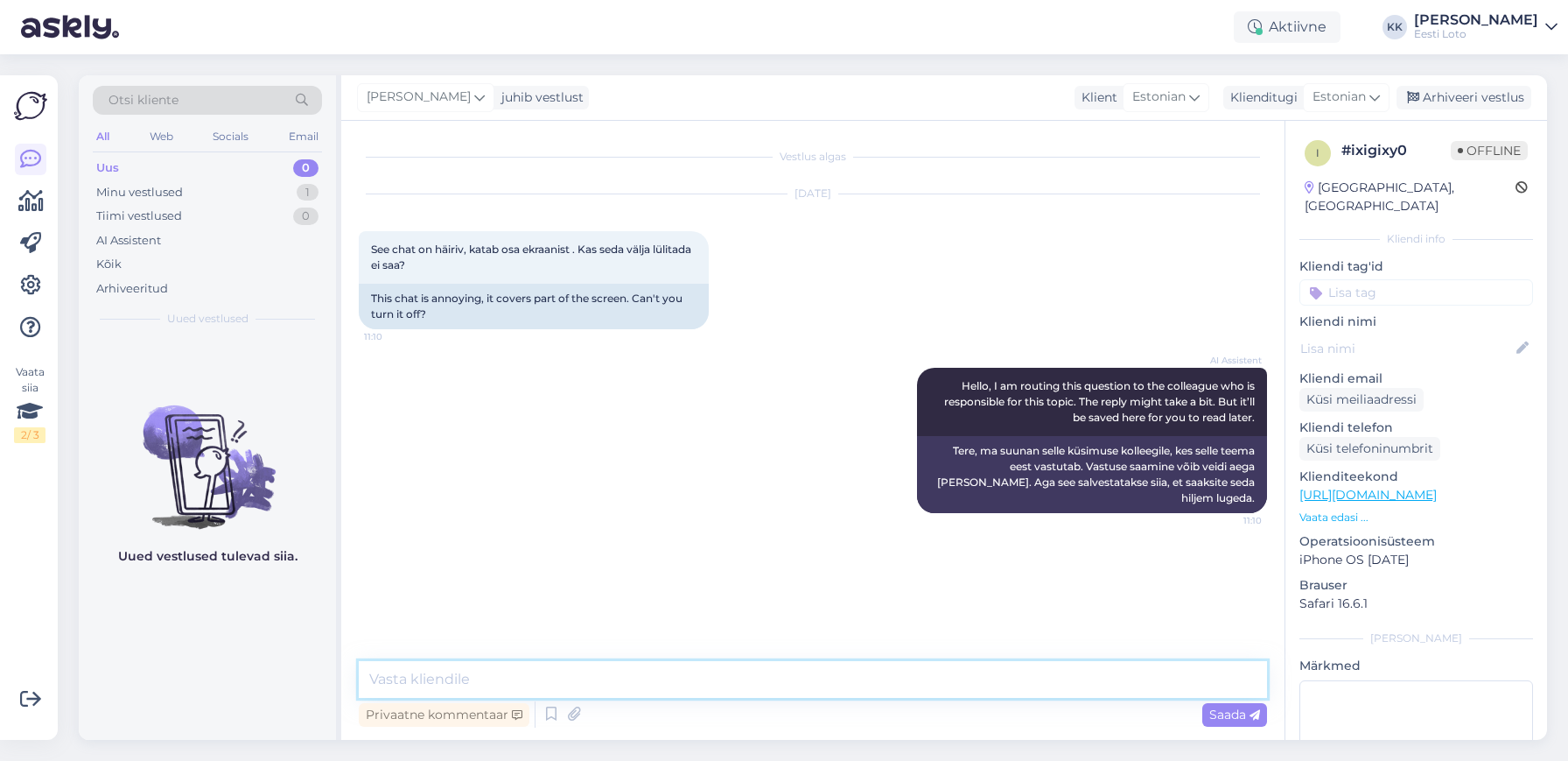
click at [742, 675] on textarea at bounding box center [813, 680] width 908 height 37
paste textarea "Kahjuks ei ole juturoboti mulli võimalik ekraanil liigutada ega täielikult eema…"
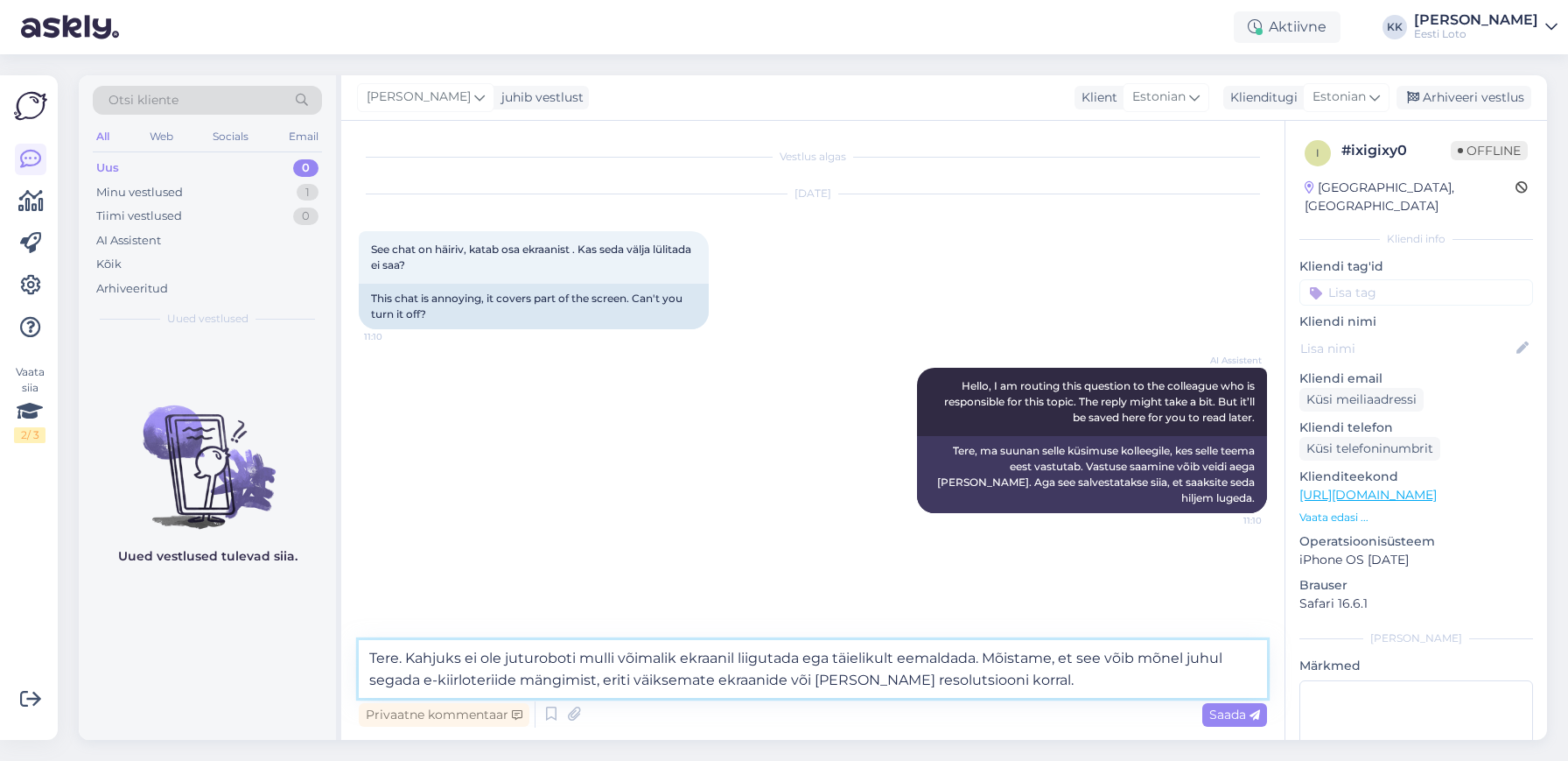
drag, startPoint x: 989, startPoint y: 658, endPoint x: 1011, endPoint y: 685, distance: 34.8
click at [1011, 685] on textarea "Tere. Kahjuks ei ole juturoboti mulli võimalik ekraanil liigutada ega täielikul…" at bounding box center [813, 669] width 908 height 58
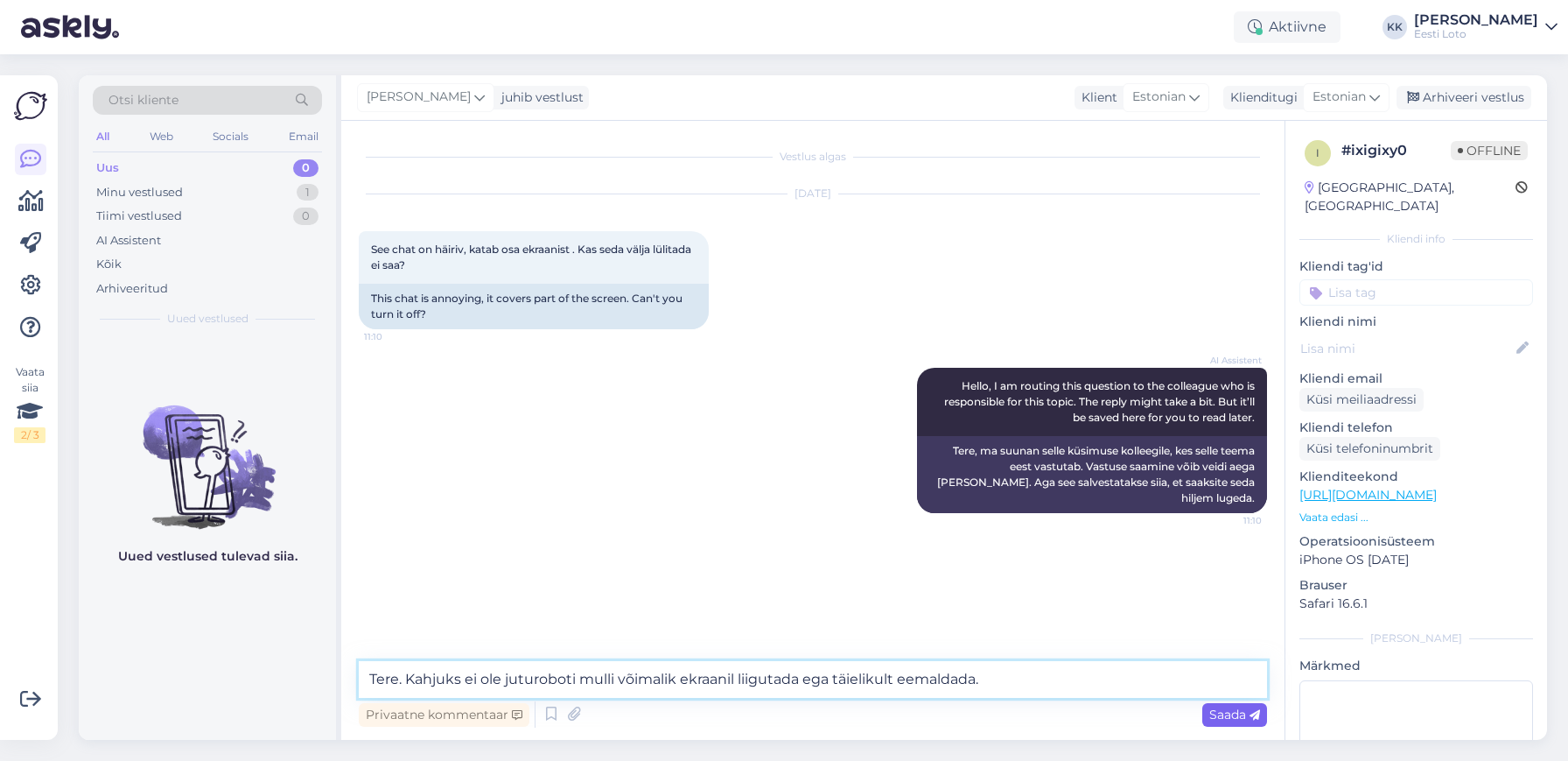
type textarea "Tere. Kahjuks ei ole juturoboti mulli võimalik ekraanil liigutada ega täielikul…"
click at [1230, 715] on span "Saada" at bounding box center [1235, 715] width 51 height 16
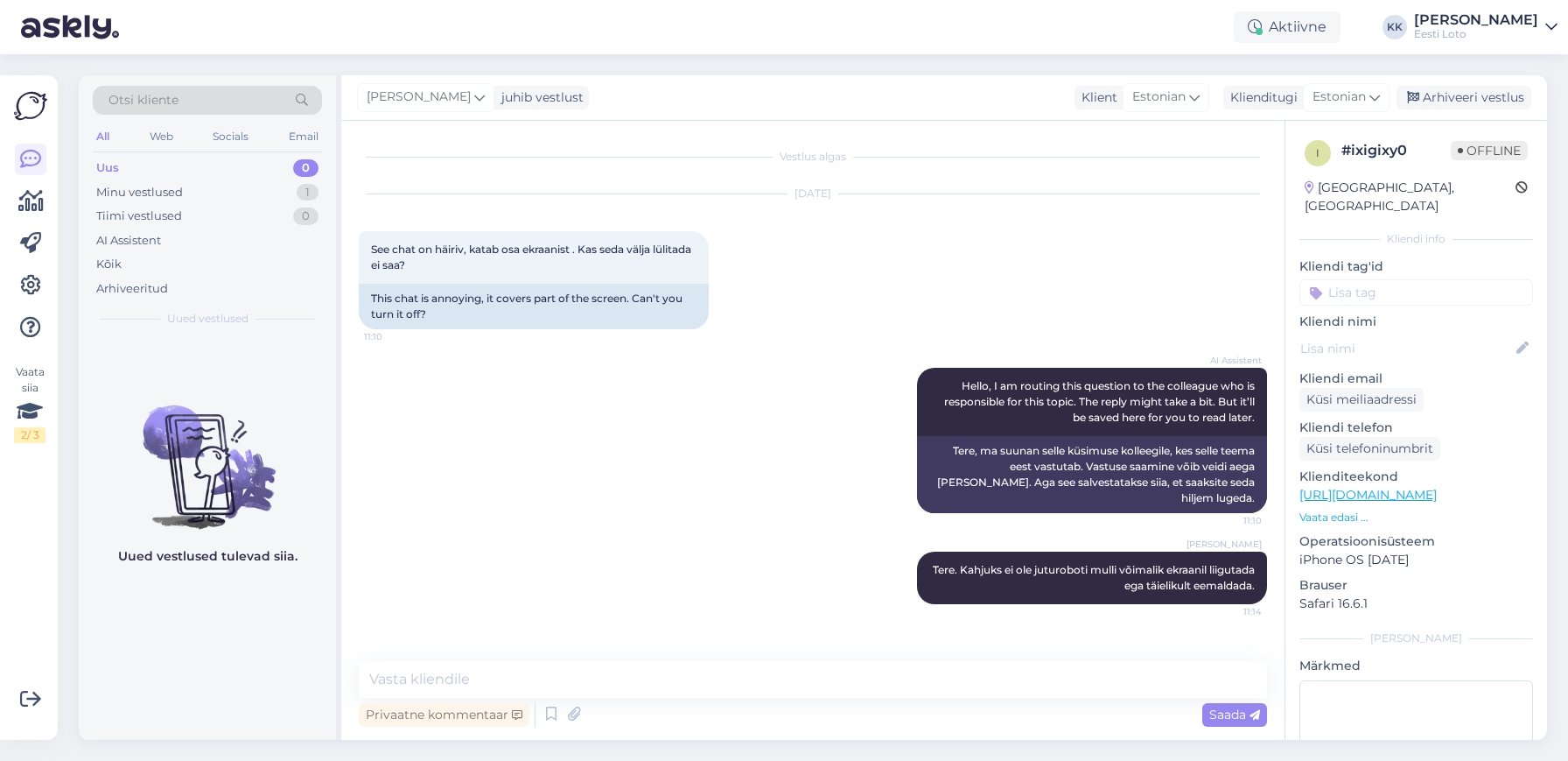
click at [1410, 279] on input at bounding box center [1416, 292] width 234 height 26
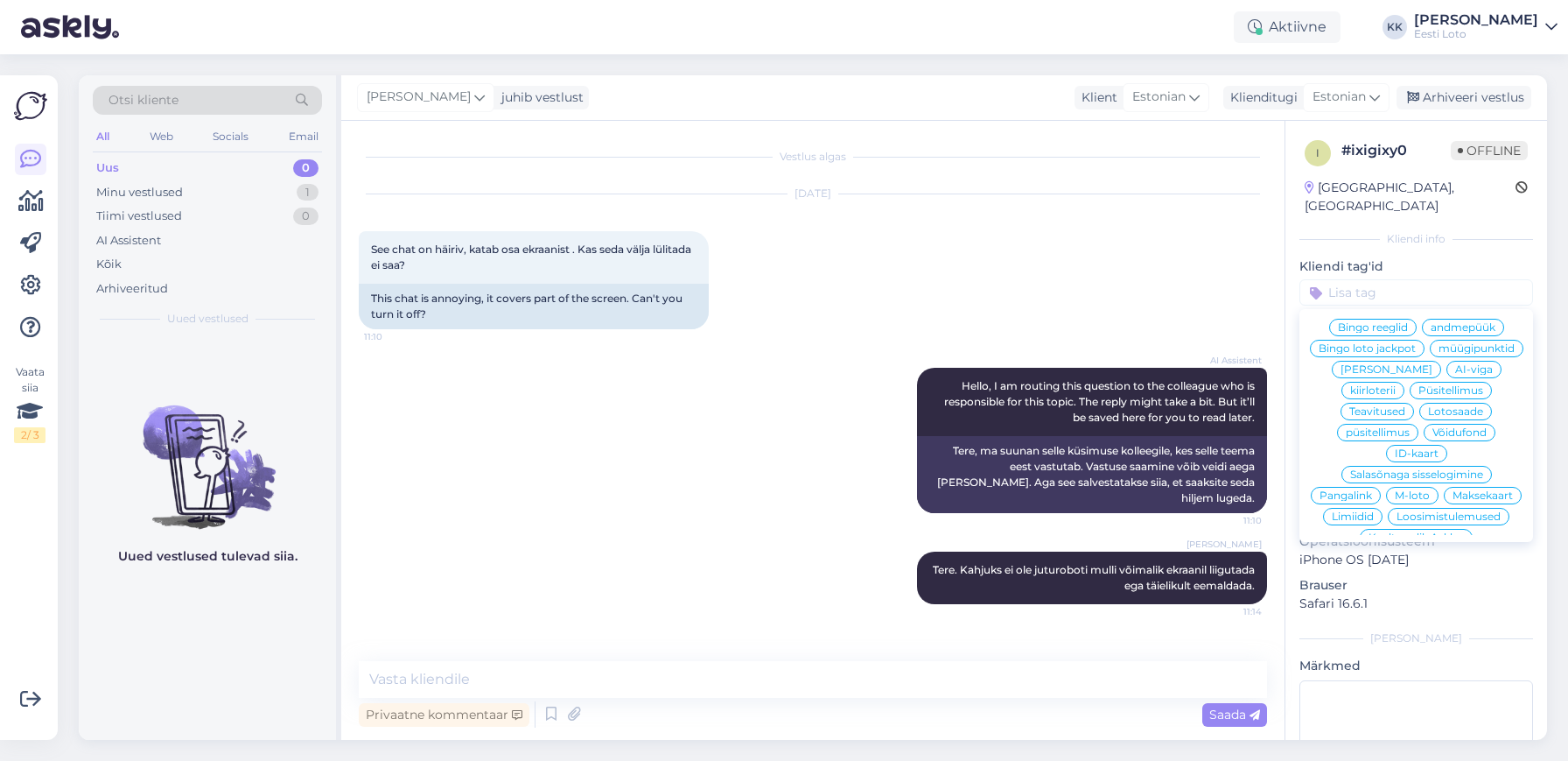
scroll to position [153, 0]
click at [1414, 389] on div "Püsitellimus" at bounding box center [1451, 398] width 82 height 18
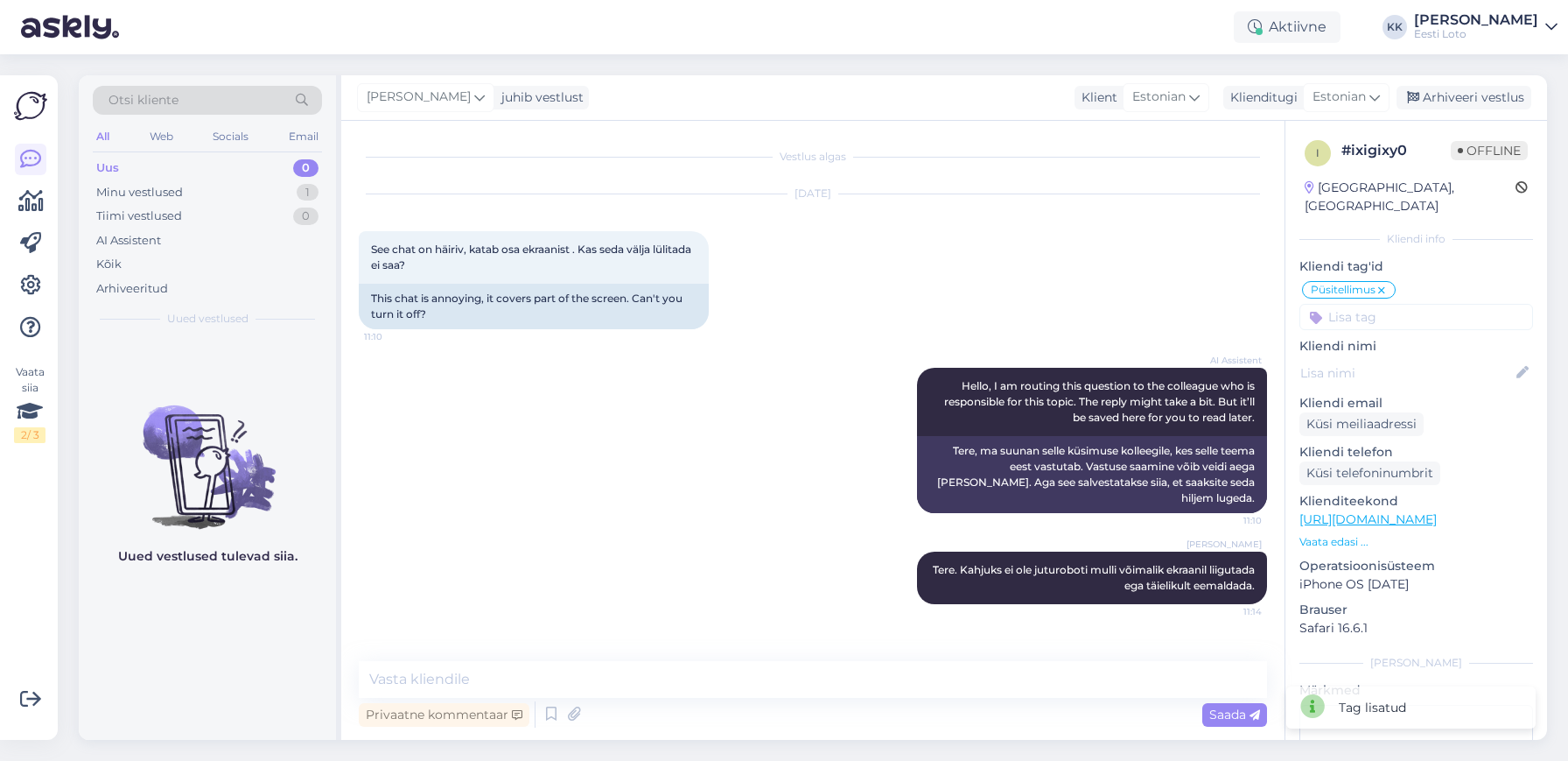
click at [1386, 284] on icon at bounding box center [1381, 291] width 11 height 14
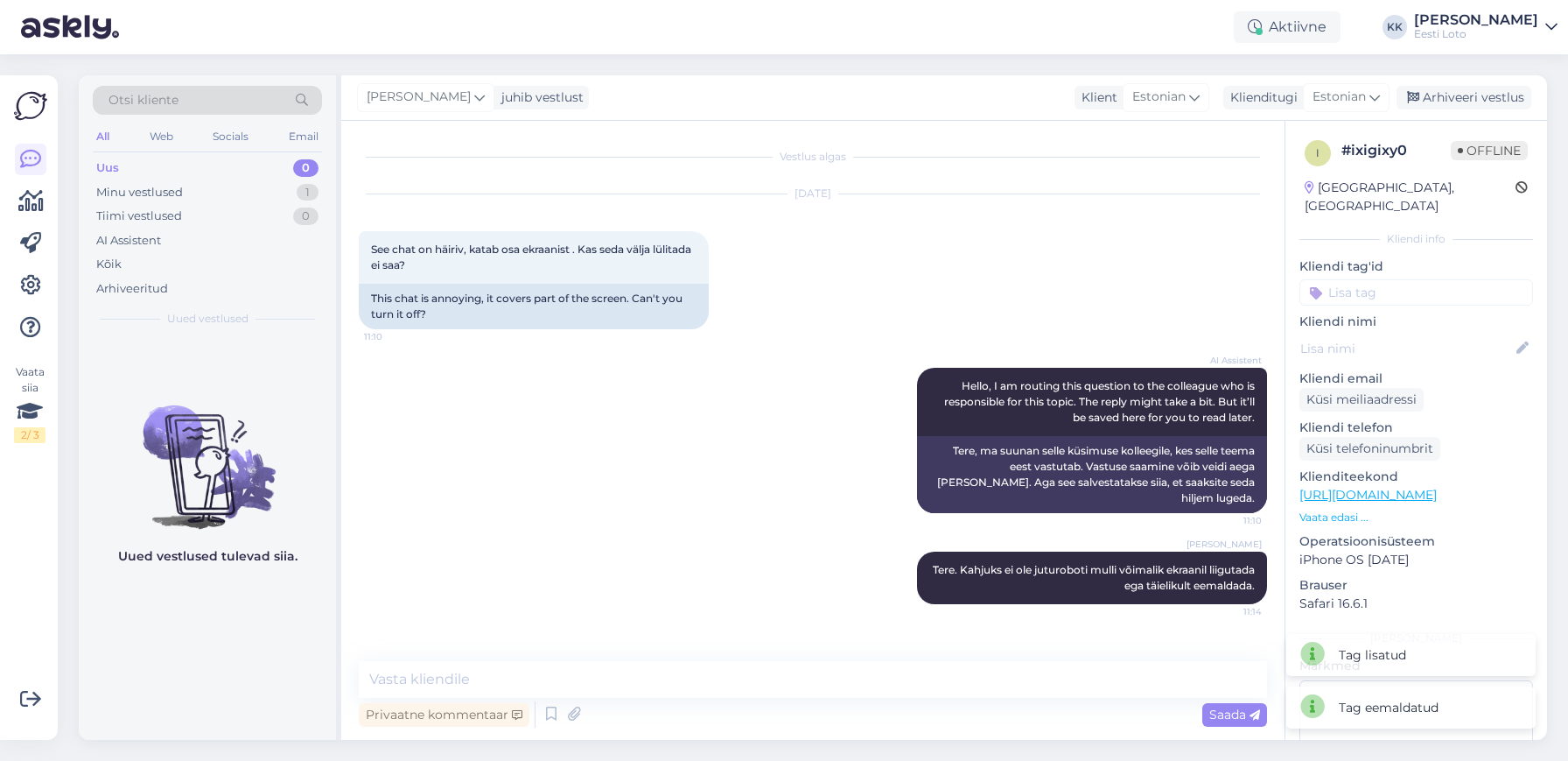
click at [1391, 283] on input at bounding box center [1416, 292] width 234 height 26
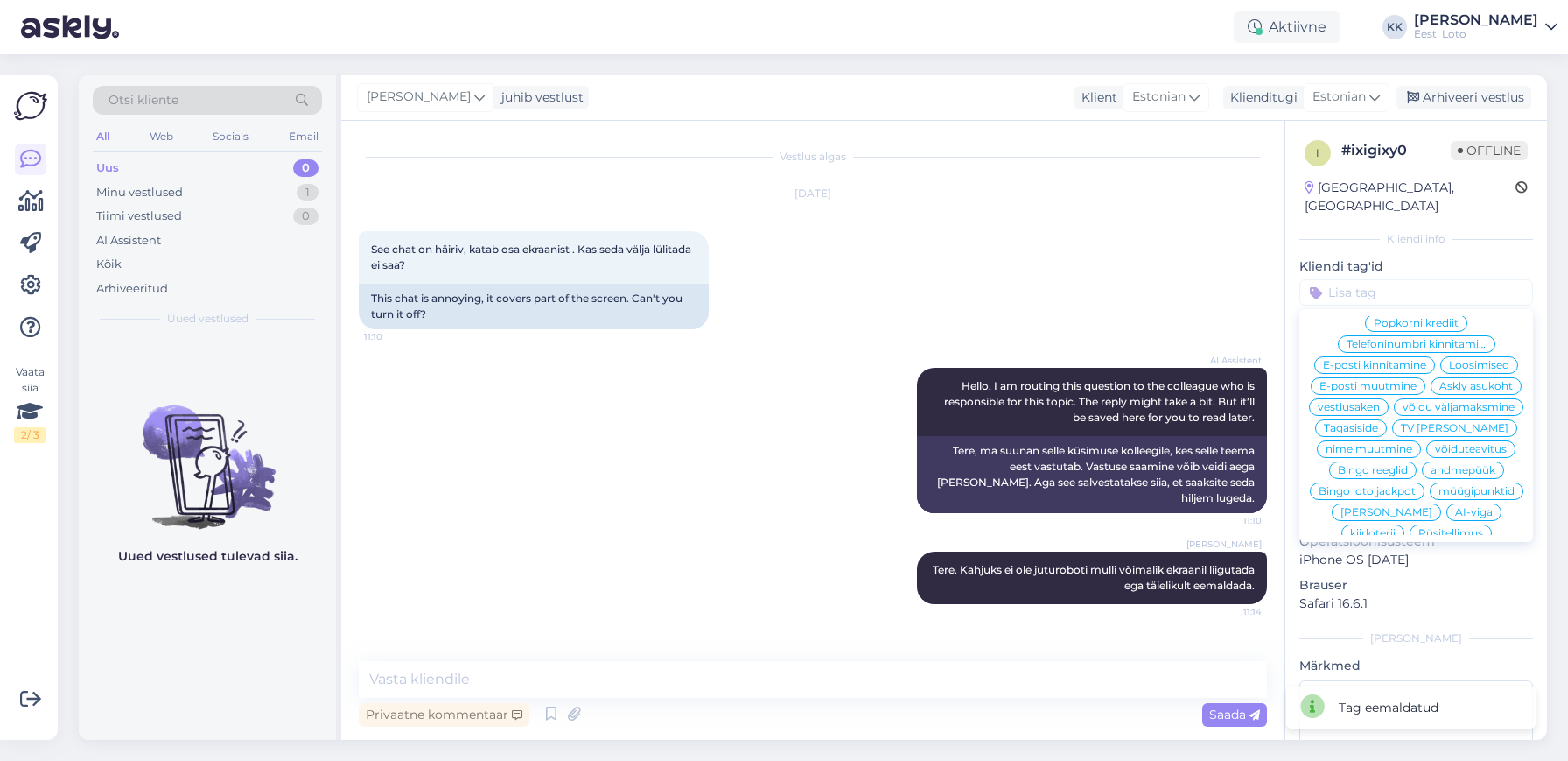
scroll to position [0, 0]
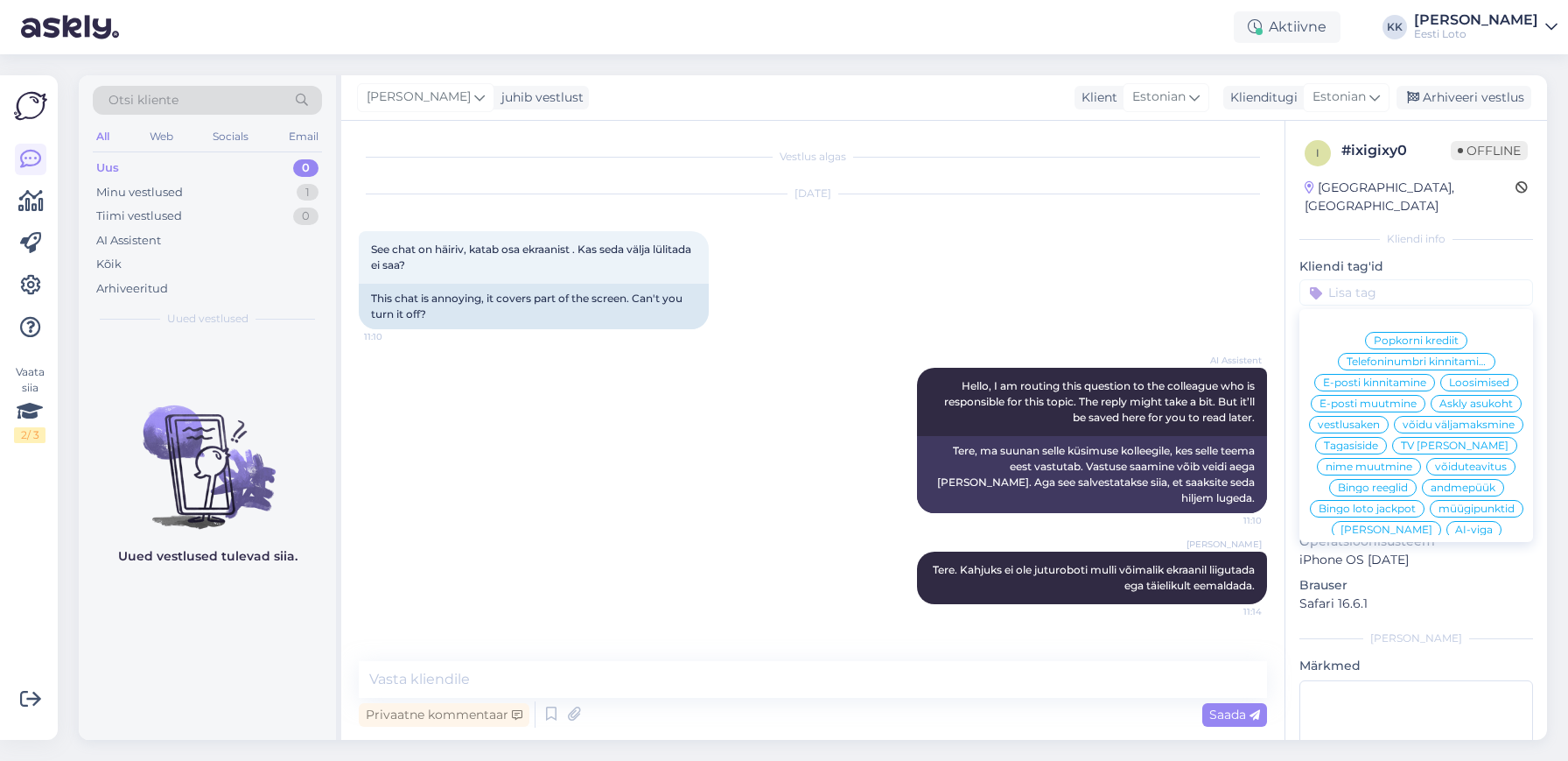
click at [1451, 399] on span "Askly asukoht" at bounding box center [1476, 404] width 73 height 11
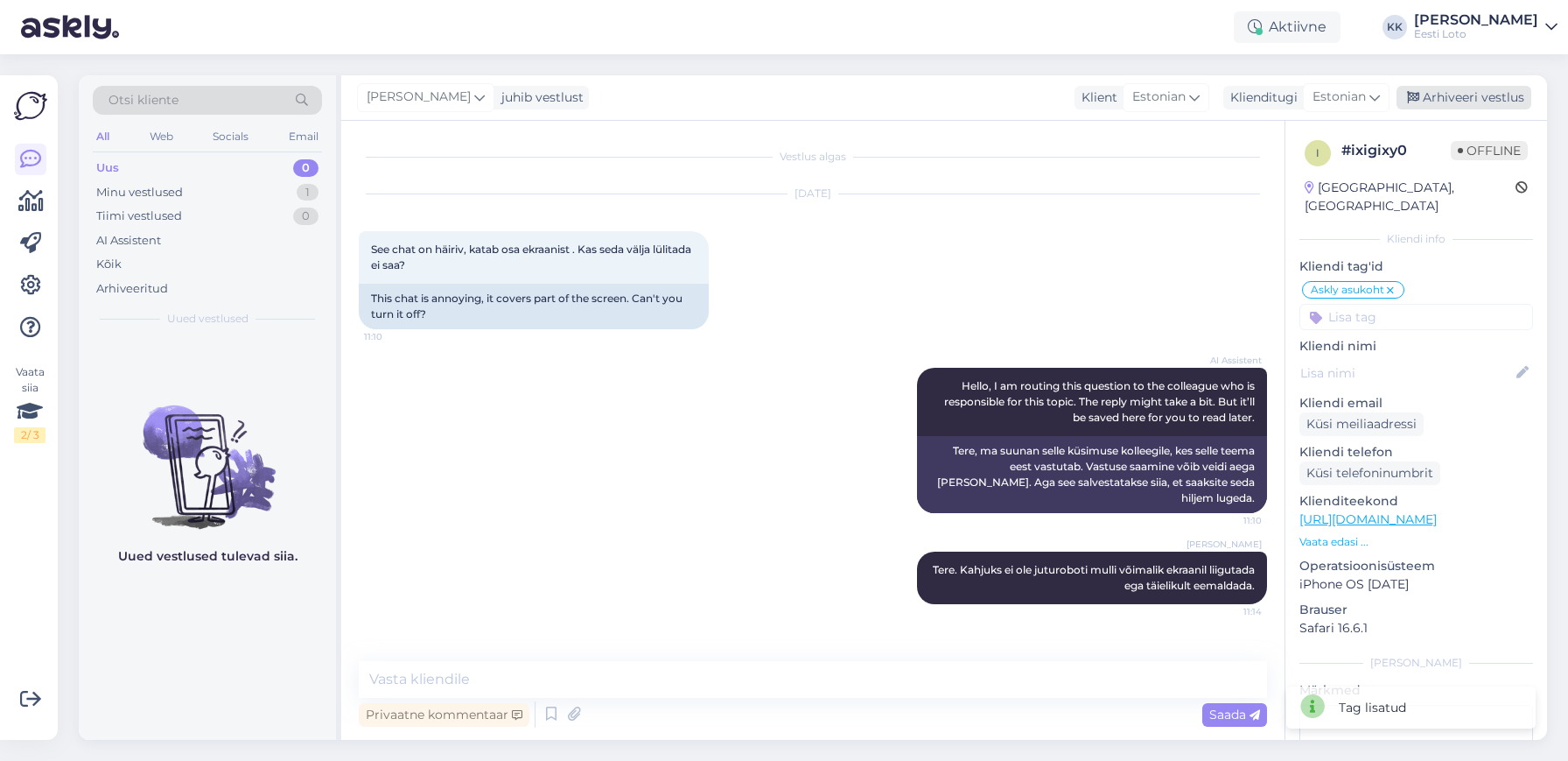
click at [1453, 102] on div "Arhiveeri vestlus" at bounding box center [1464, 98] width 135 height 24
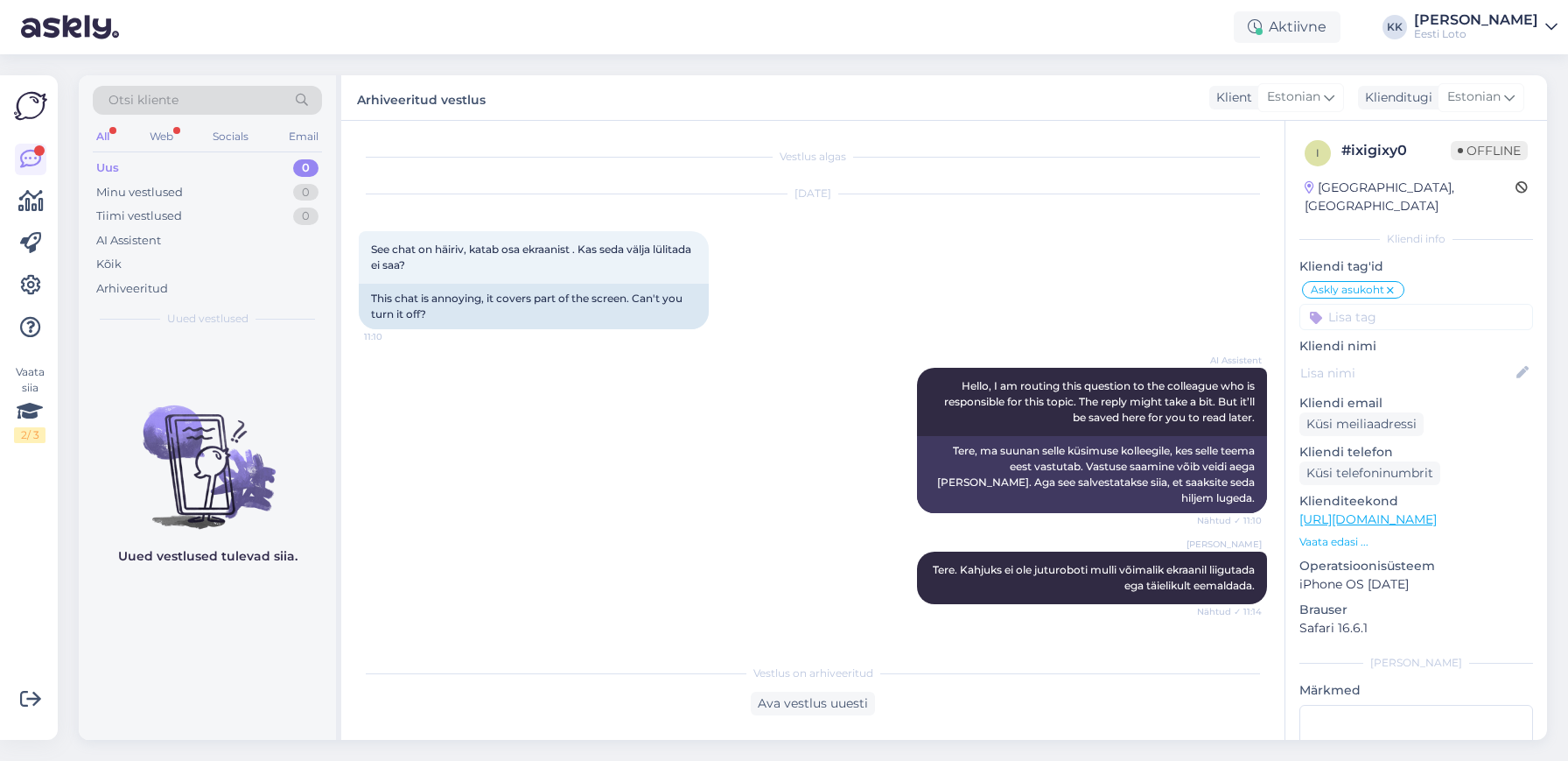
click at [144, 163] on div "Uus 0" at bounding box center [208, 167] width 229 height 24
